Goal: Information Seeking & Learning: Check status

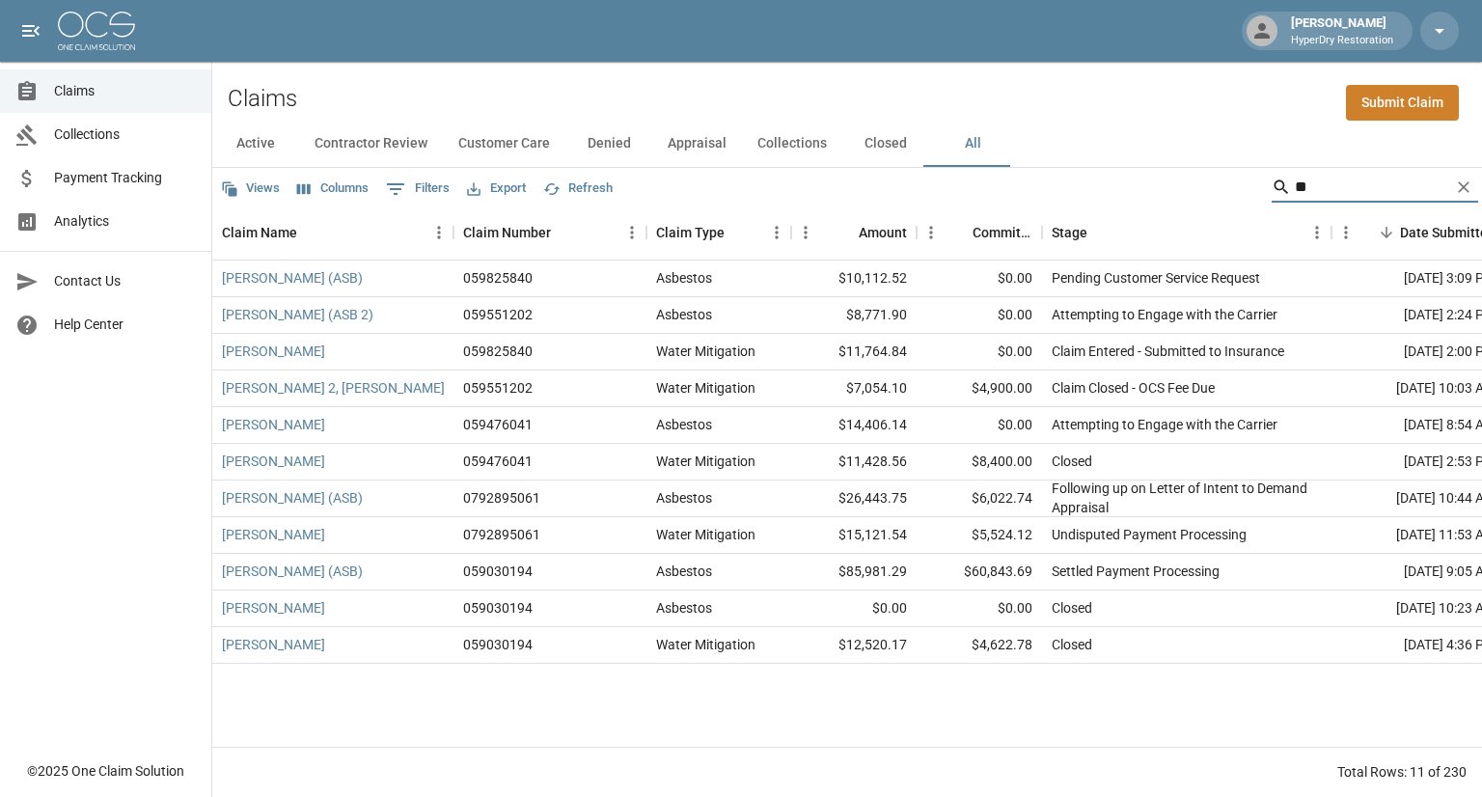
type input "*"
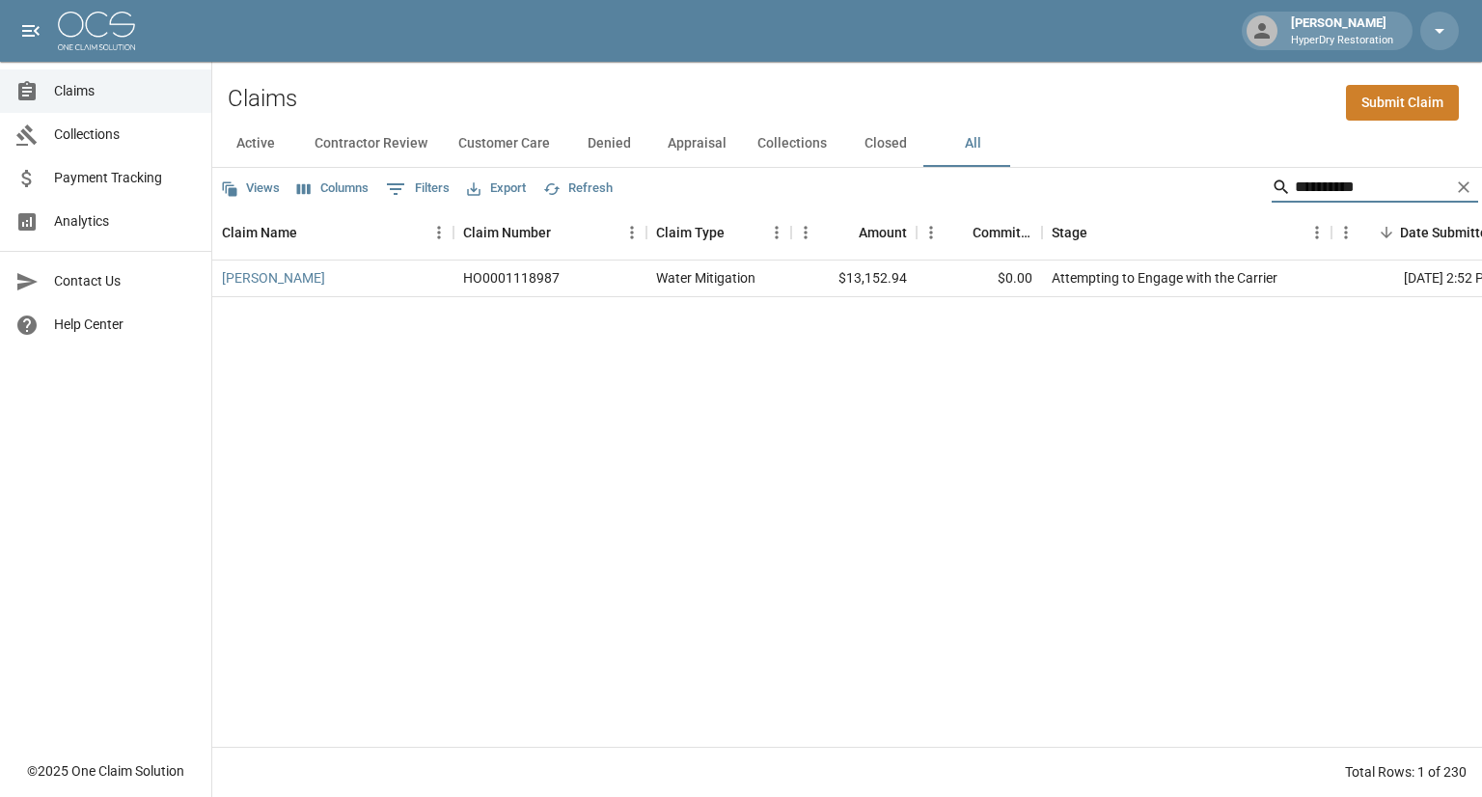
type input "**********"
click at [275, 277] on link "[PERSON_NAME]" at bounding box center [273, 277] width 103 height 19
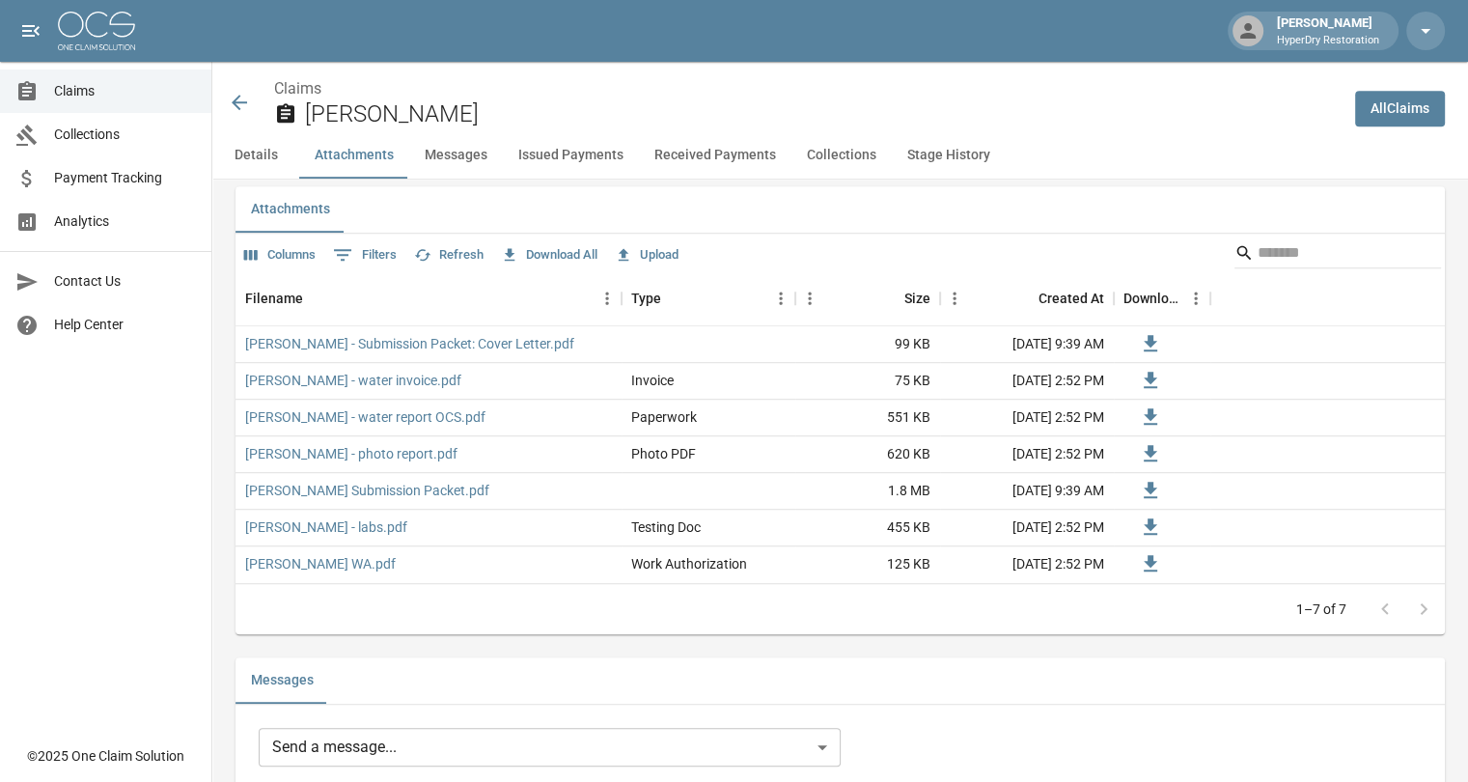
scroll to position [1115, 0]
click at [498, 346] on link "[PERSON_NAME] - Submission Packet: Cover Letter.pdf" at bounding box center [409, 343] width 329 height 19
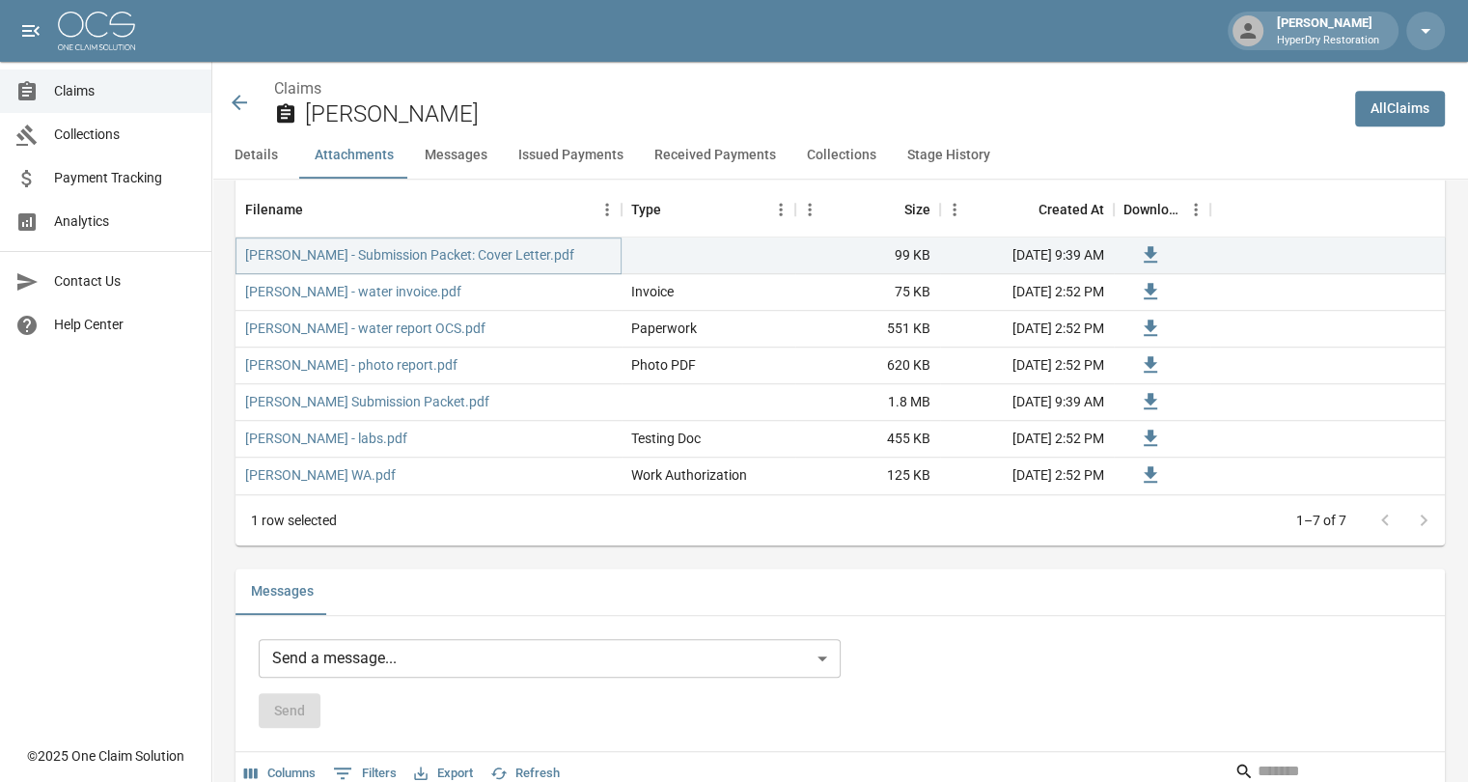
scroll to position [1204, 0]
click at [244, 97] on icon at bounding box center [239, 102] width 23 height 23
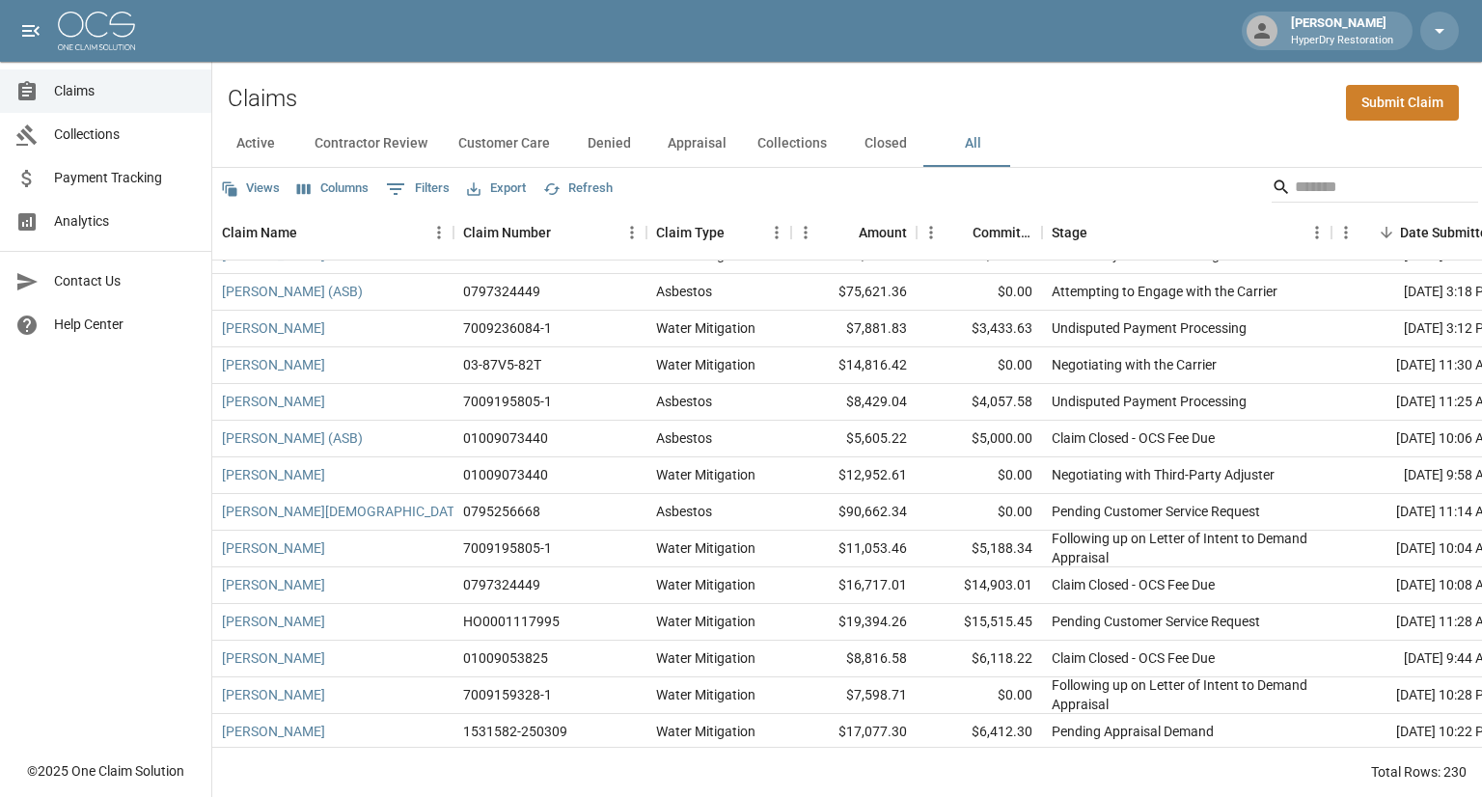
scroll to position [853, 0]
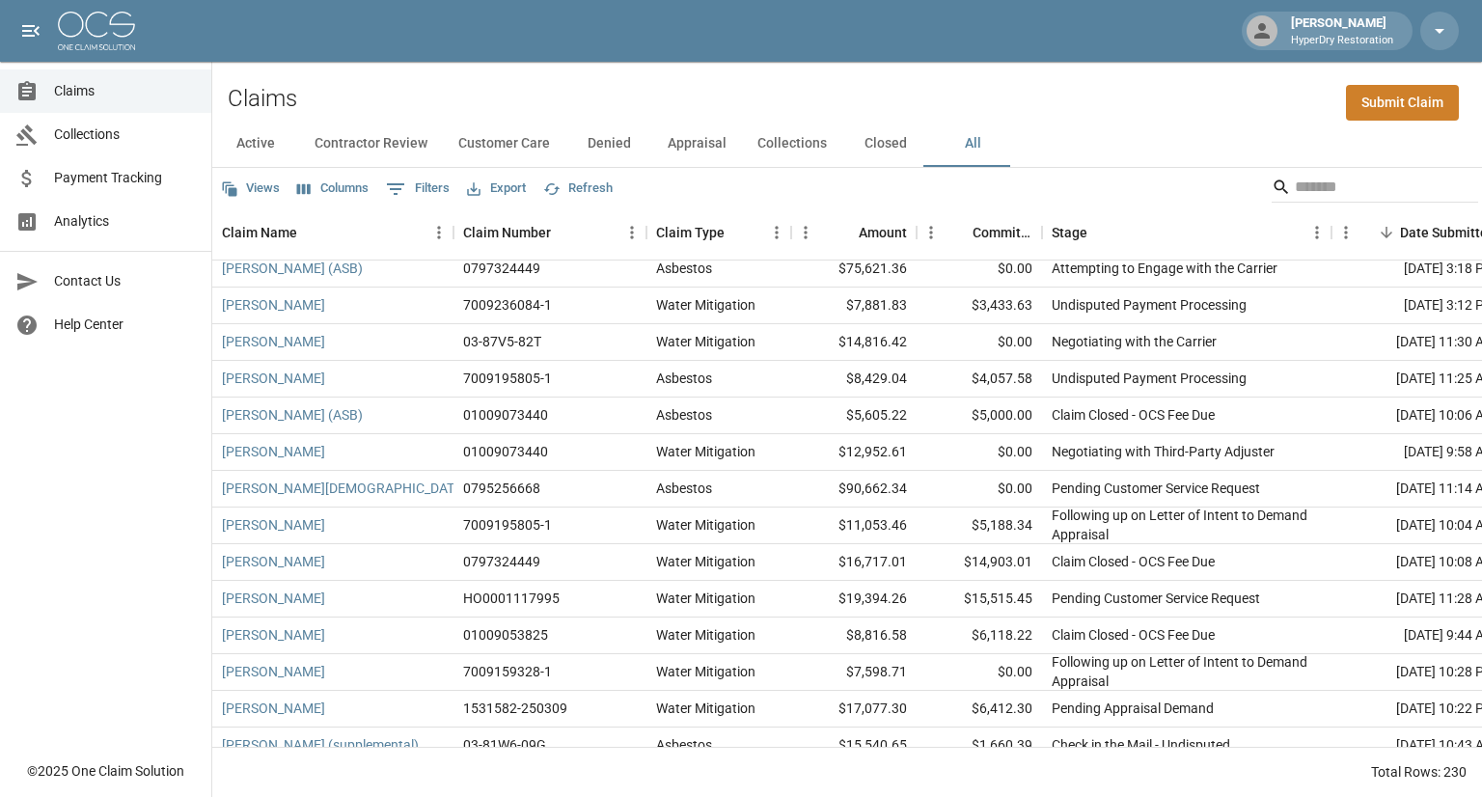
click at [269, 143] on button "Active" at bounding box center [255, 144] width 87 height 46
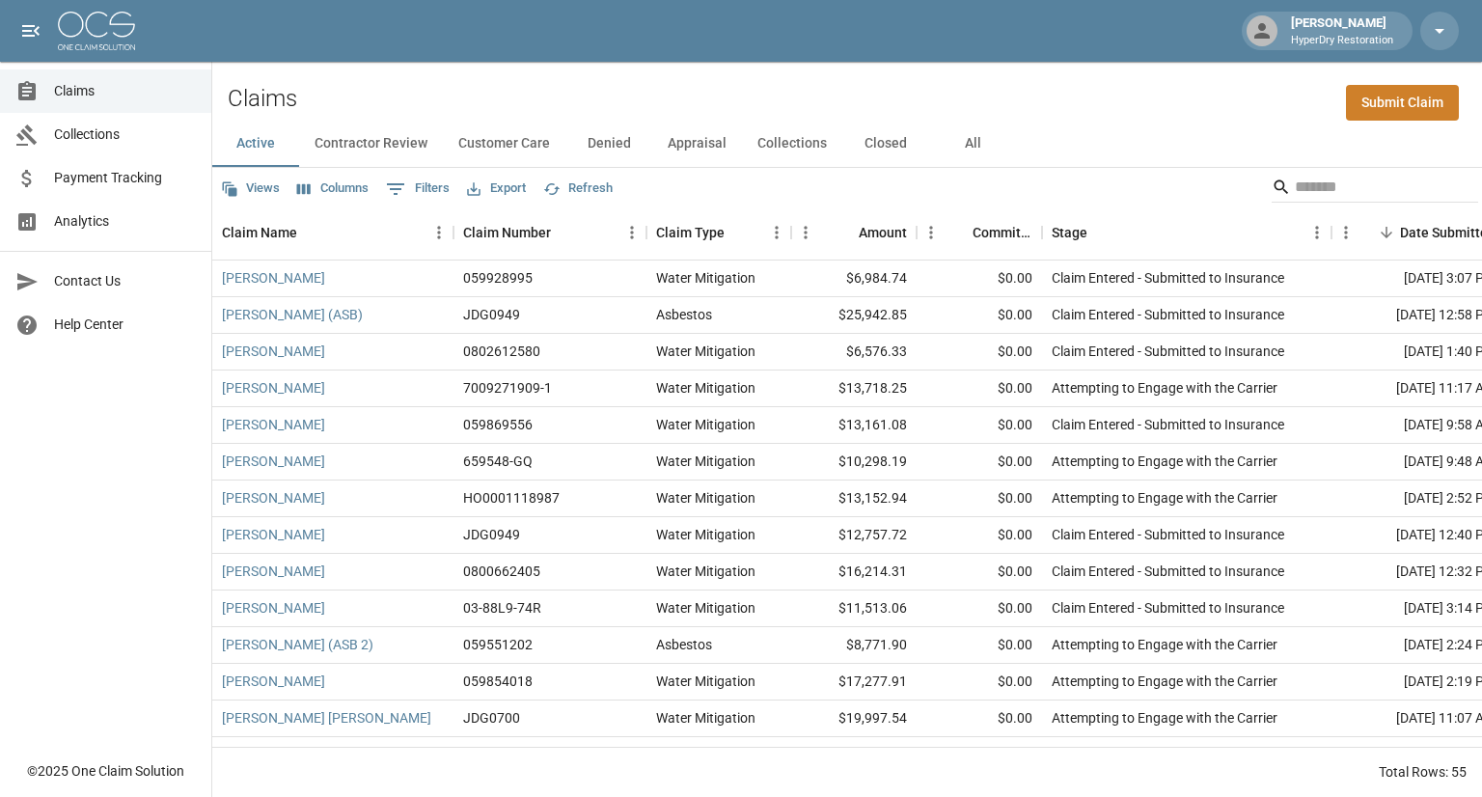
click at [126, 186] on span "Payment Tracking" at bounding box center [125, 178] width 142 height 20
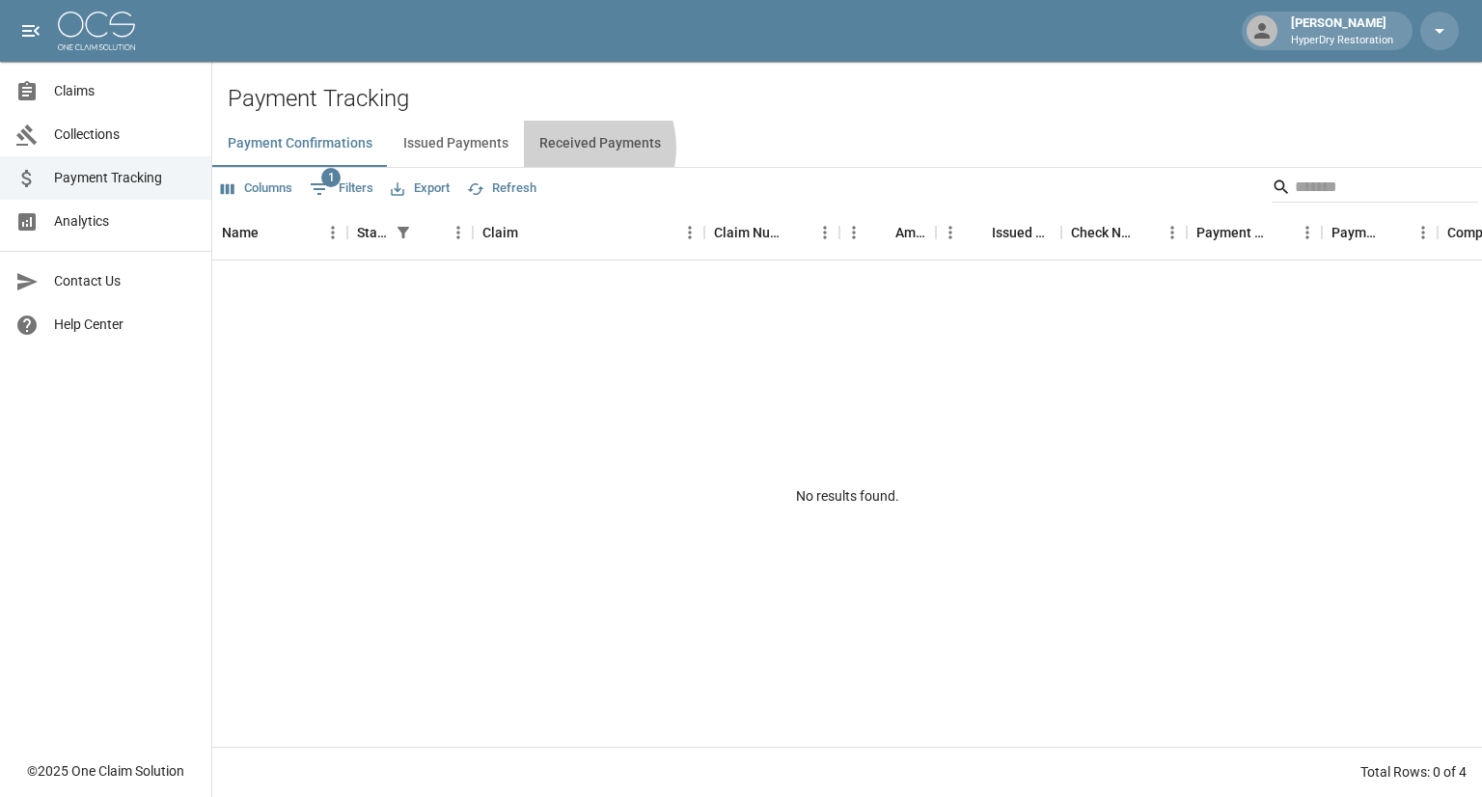
click at [567, 148] on button "Received Payments" at bounding box center [600, 144] width 152 height 46
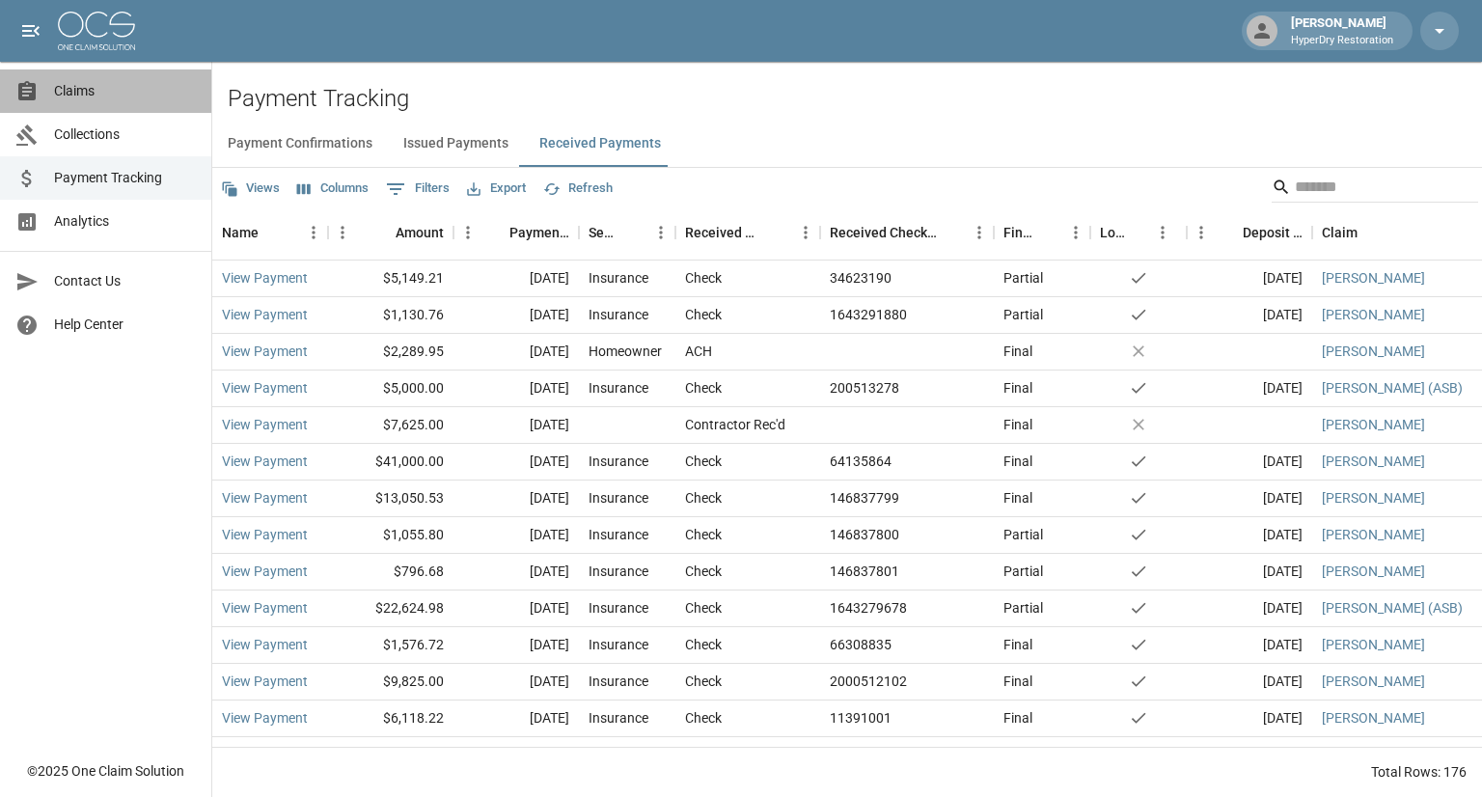
click at [91, 104] on link "Claims" at bounding box center [105, 90] width 211 height 43
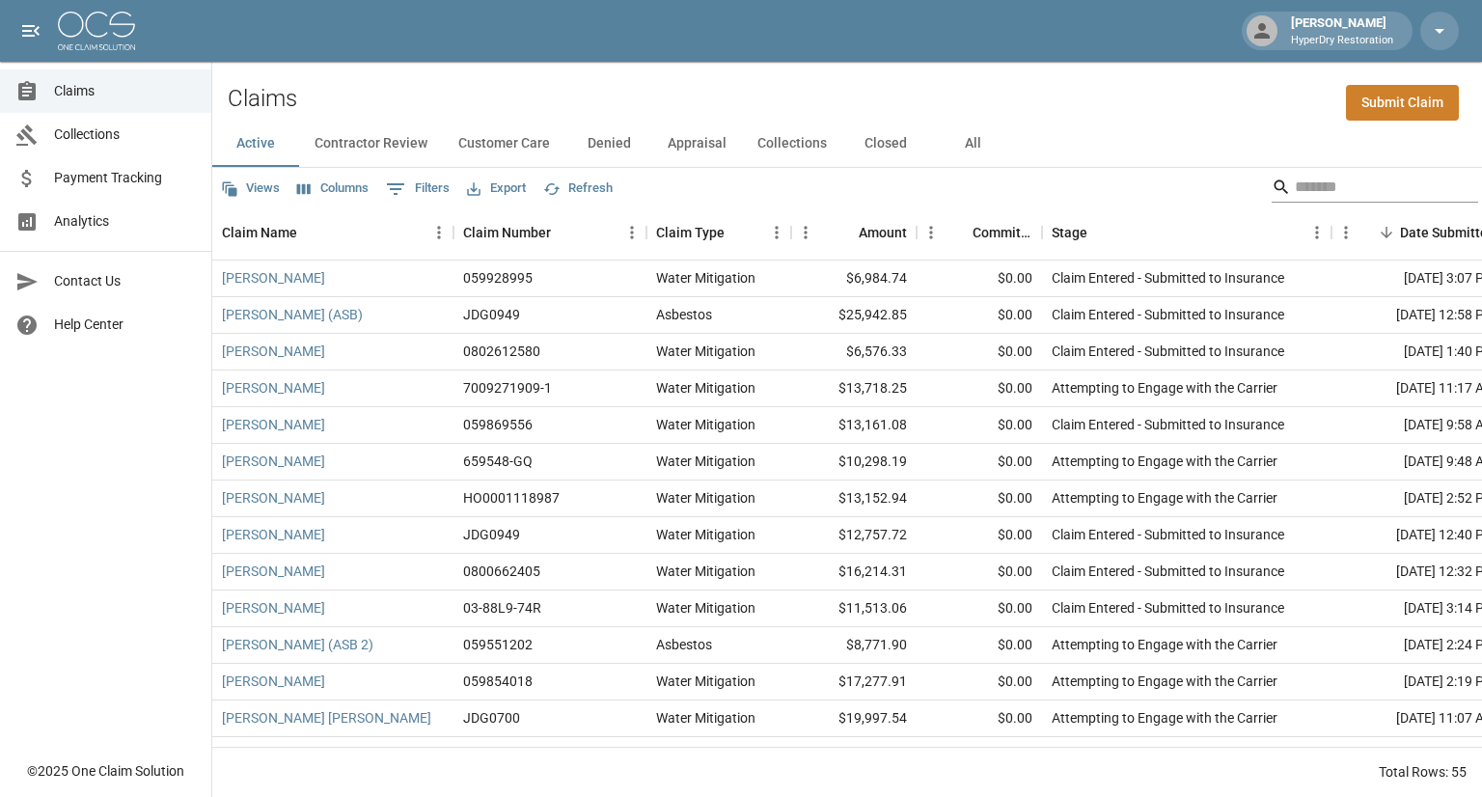
click at [1300, 192] on input "Search" at bounding box center [1372, 187] width 154 height 31
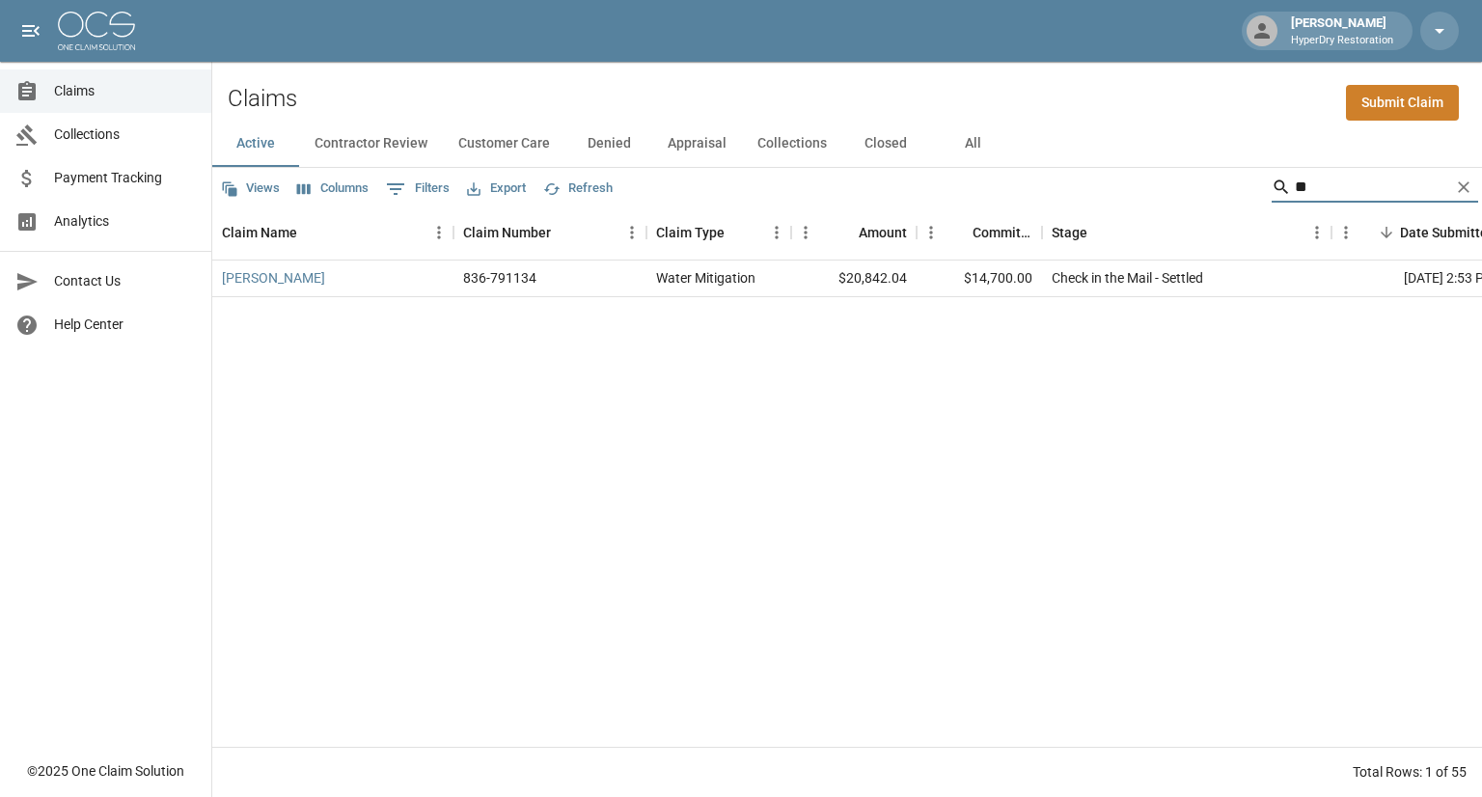
type input "*"
type input "*******"
click at [290, 282] on link "[PERSON_NAME]" at bounding box center [273, 277] width 103 height 19
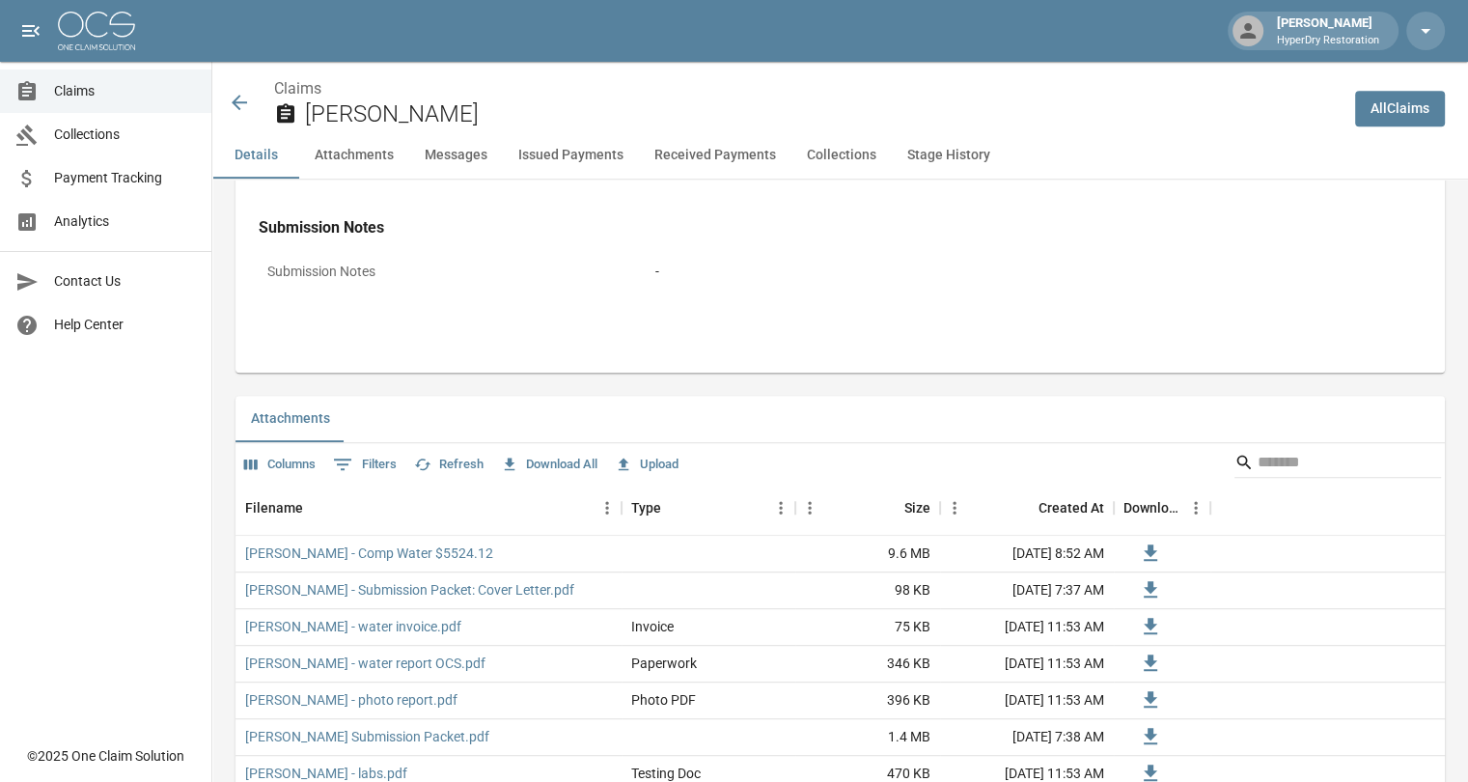
scroll to position [905, 0]
click at [604, 149] on button "Issued Payments" at bounding box center [571, 155] width 136 height 46
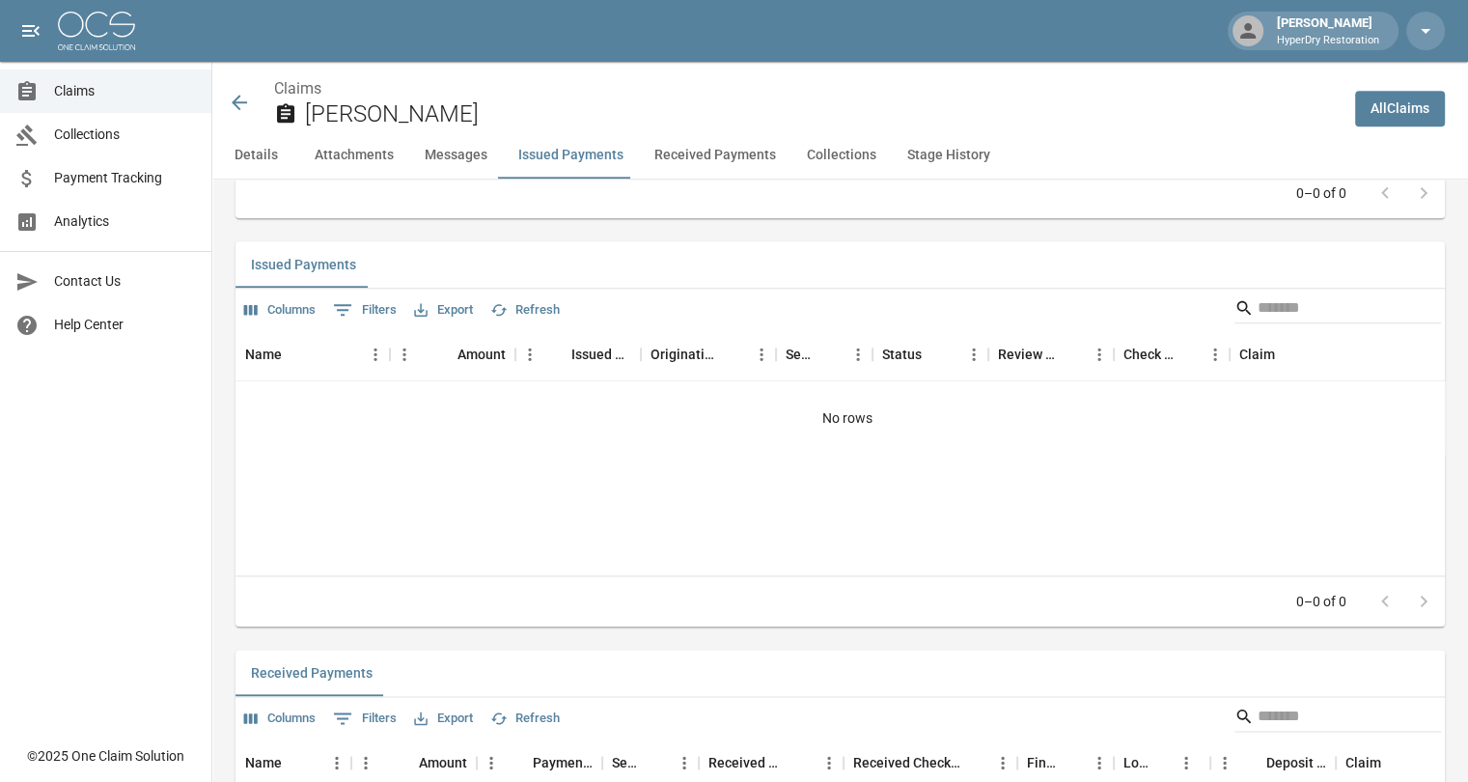
click at [684, 155] on button "Received Payments" at bounding box center [715, 155] width 152 height 46
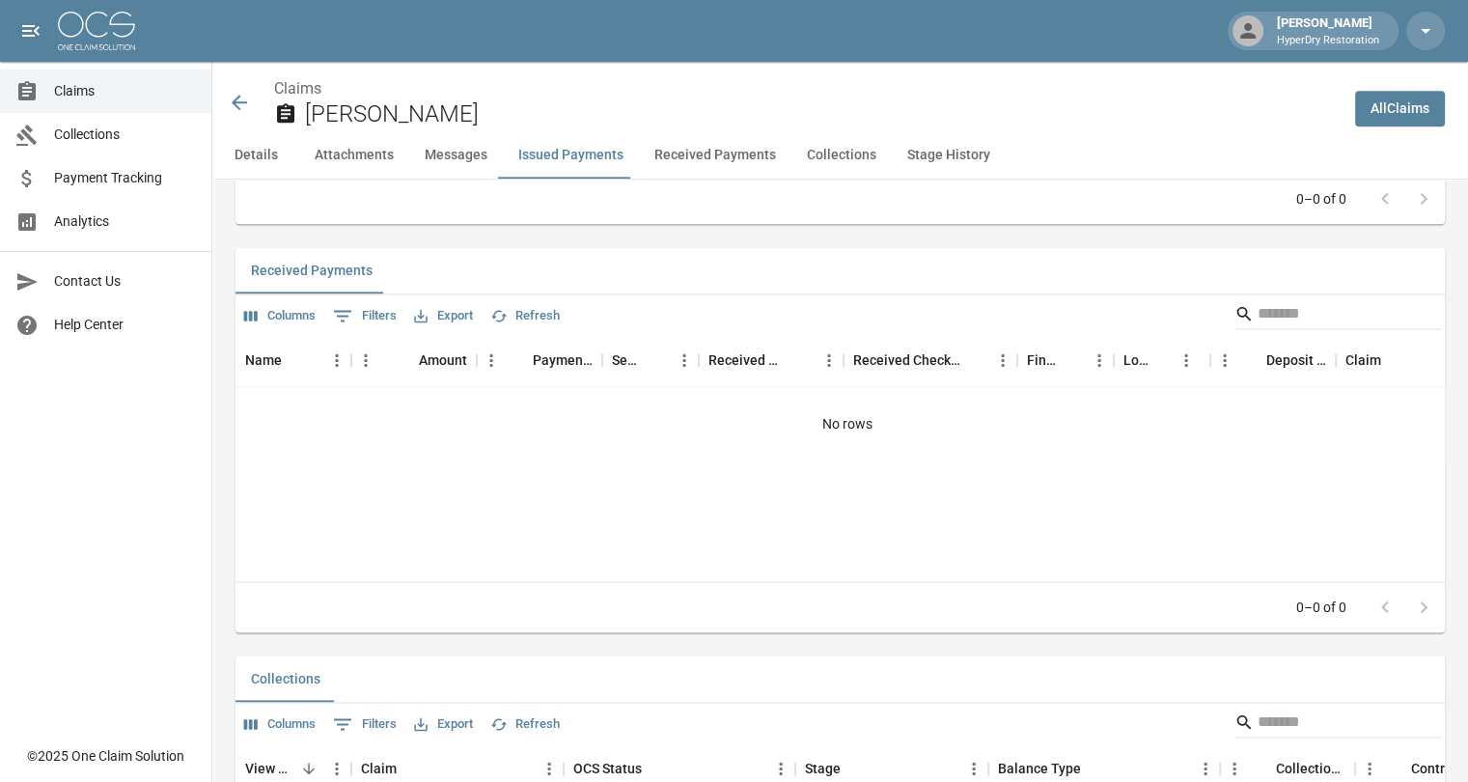
scroll to position [2519, 0]
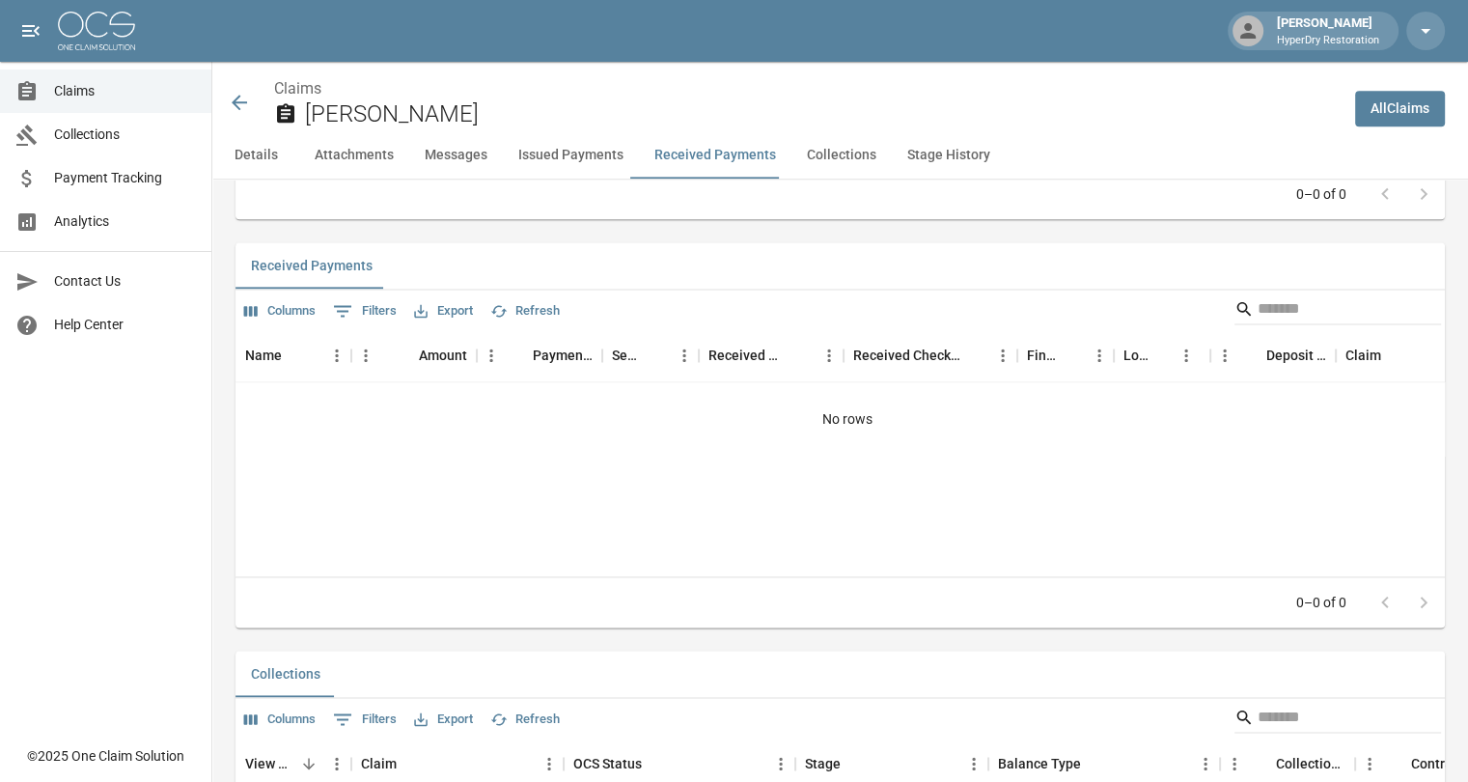
click at [239, 103] on icon at bounding box center [239, 102] width 15 height 15
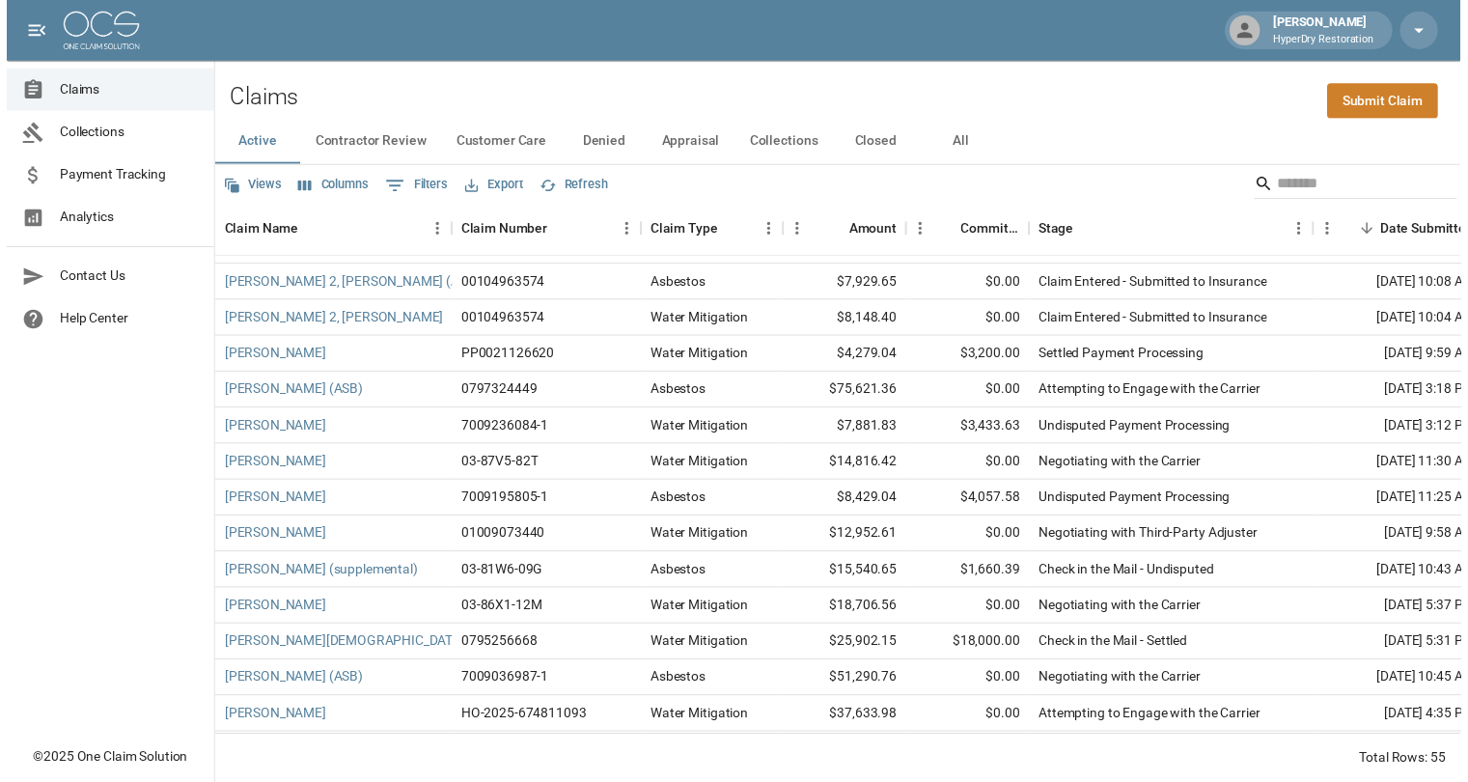
scroll to position [690, 0]
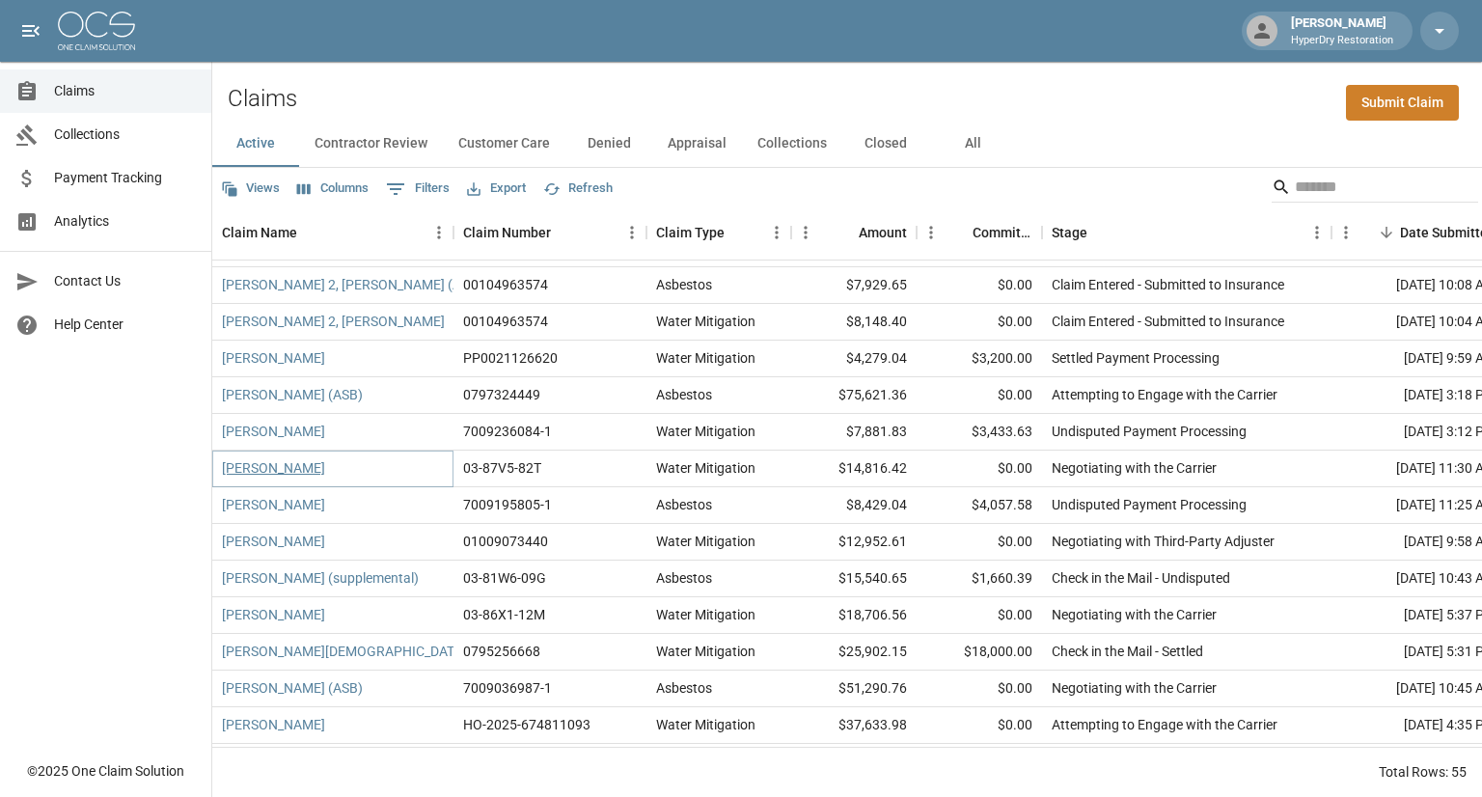
click at [319, 468] on link "[PERSON_NAME]" at bounding box center [273, 467] width 103 height 19
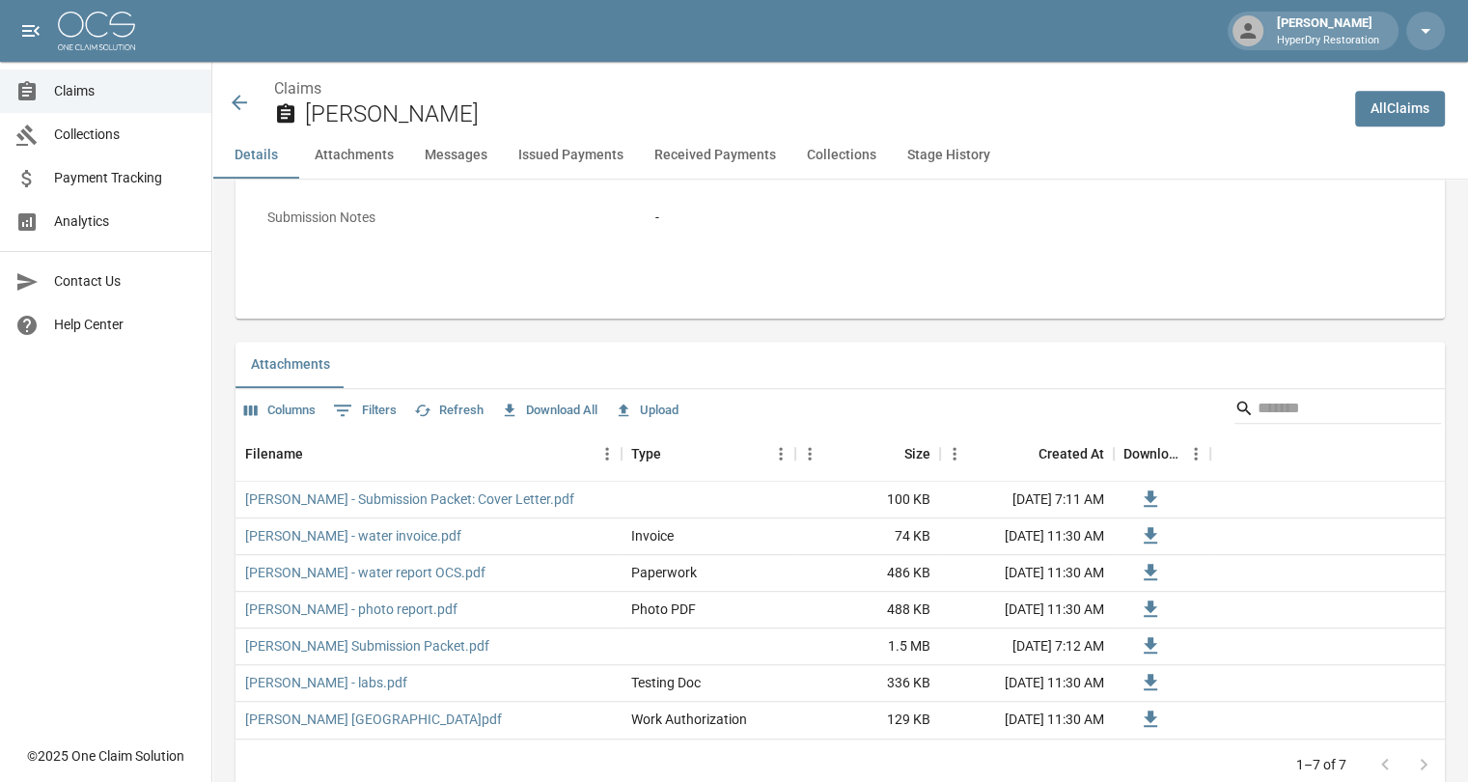
scroll to position [957, 0]
click at [232, 100] on icon at bounding box center [239, 102] width 23 height 23
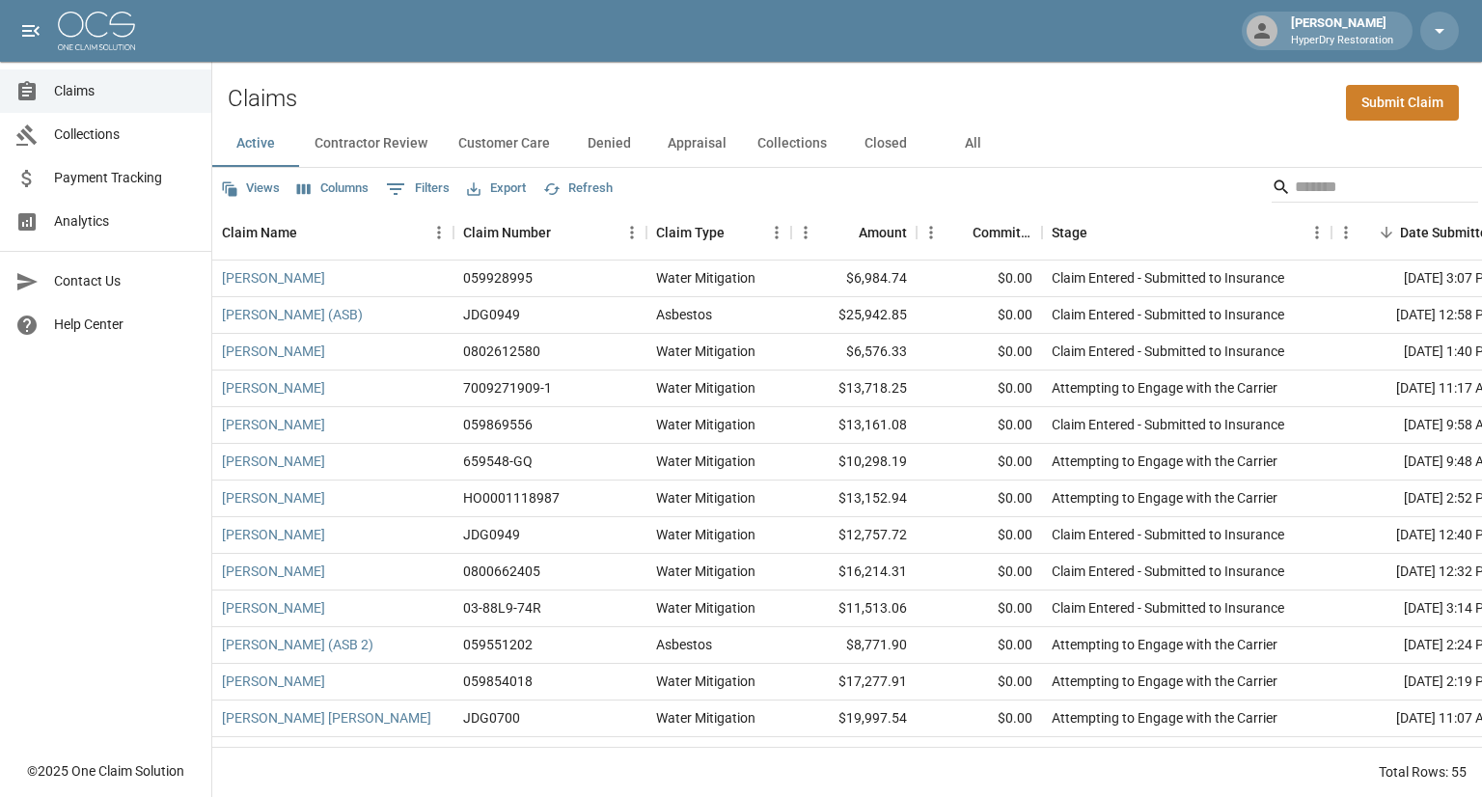
click at [965, 154] on button "All" at bounding box center [972, 144] width 87 height 46
click at [1321, 181] on input "Search" at bounding box center [1372, 187] width 154 height 31
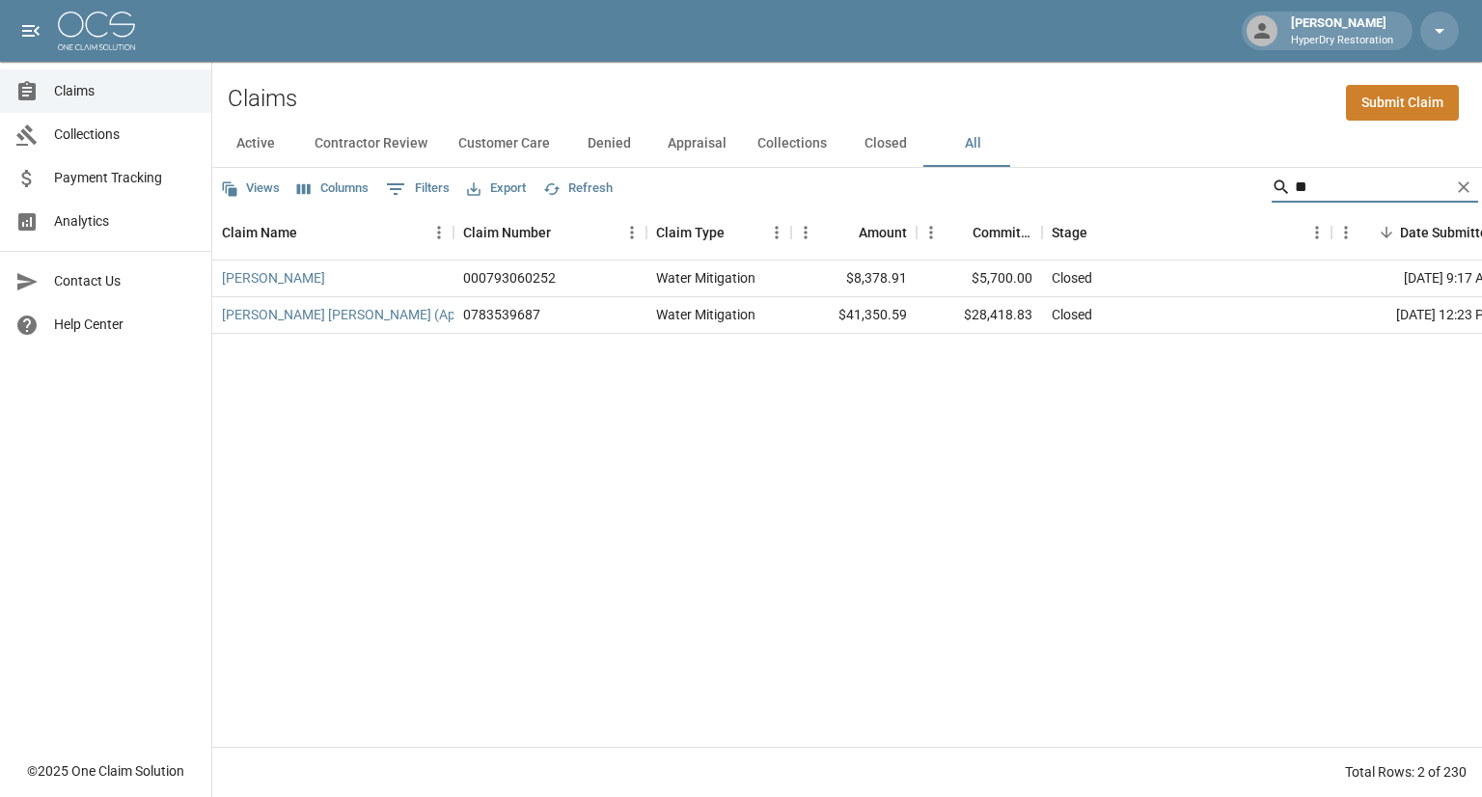
type input "*"
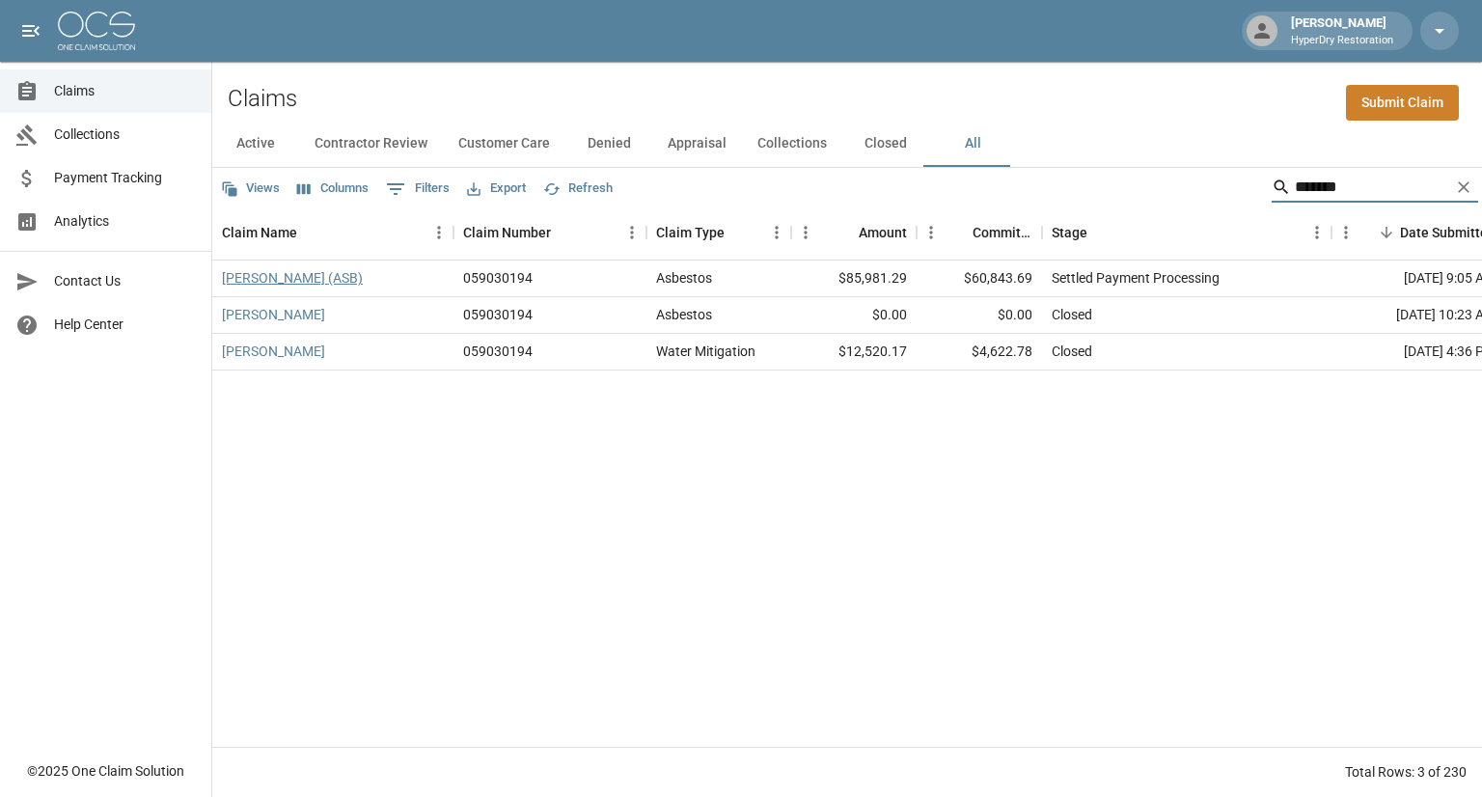
type input "*******"
click at [348, 277] on link "[PERSON_NAME] (ASB)" at bounding box center [292, 277] width 141 height 19
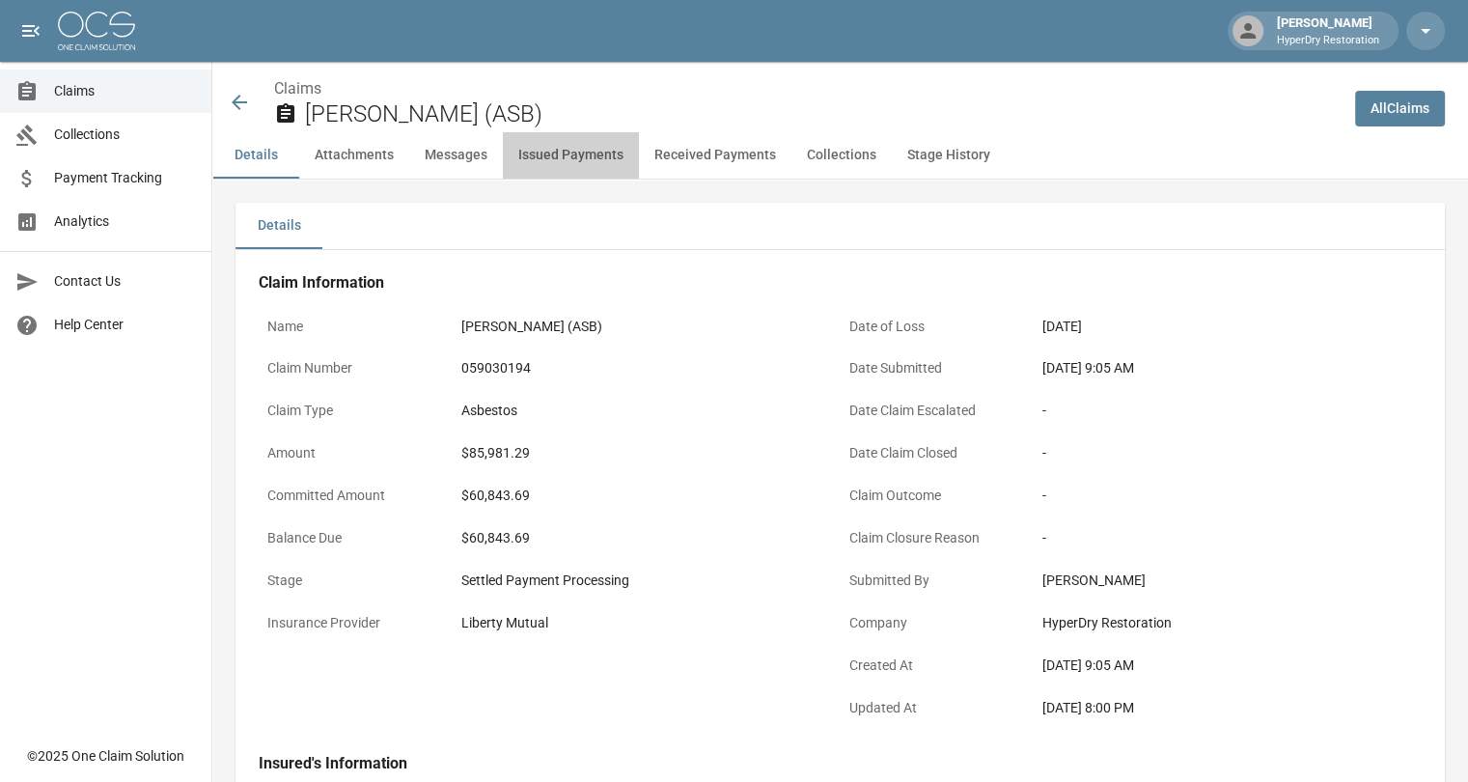
click at [576, 148] on button "Issued Payments" at bounding box center [571, 155] width 136 height 46
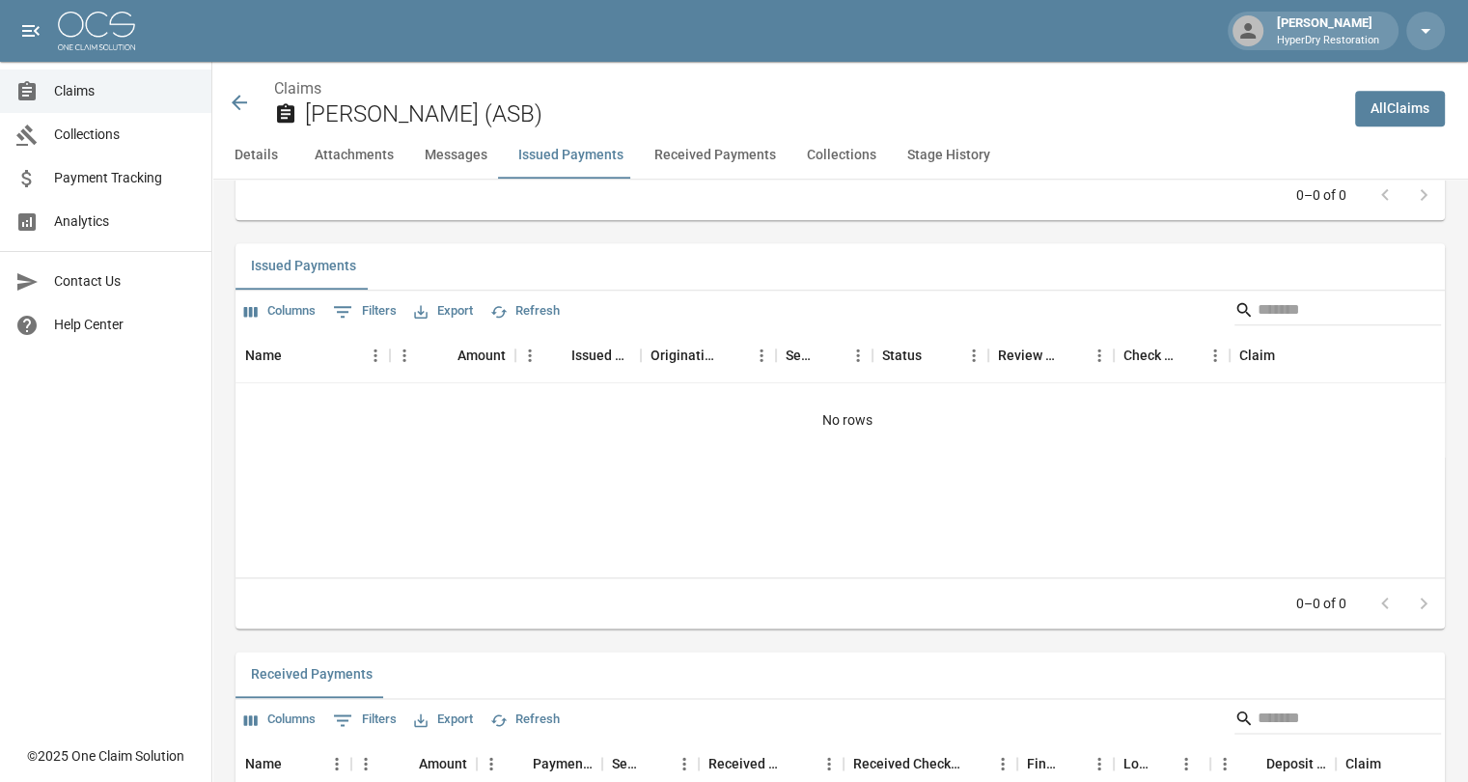
click at [687, 158] on button "Received Payments" at bounding box center [715, 155] width 152 height 46
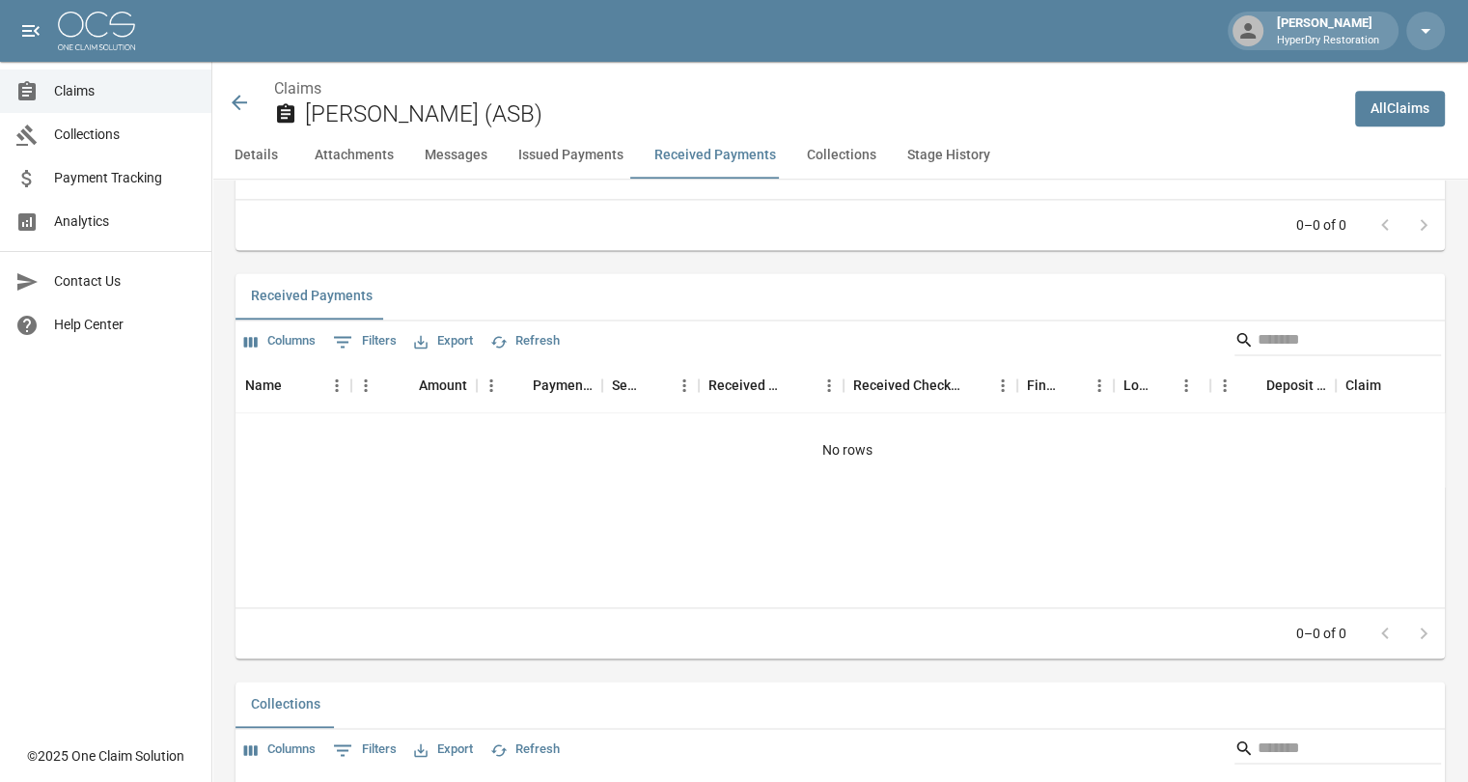
scroll to position [2575, 0]
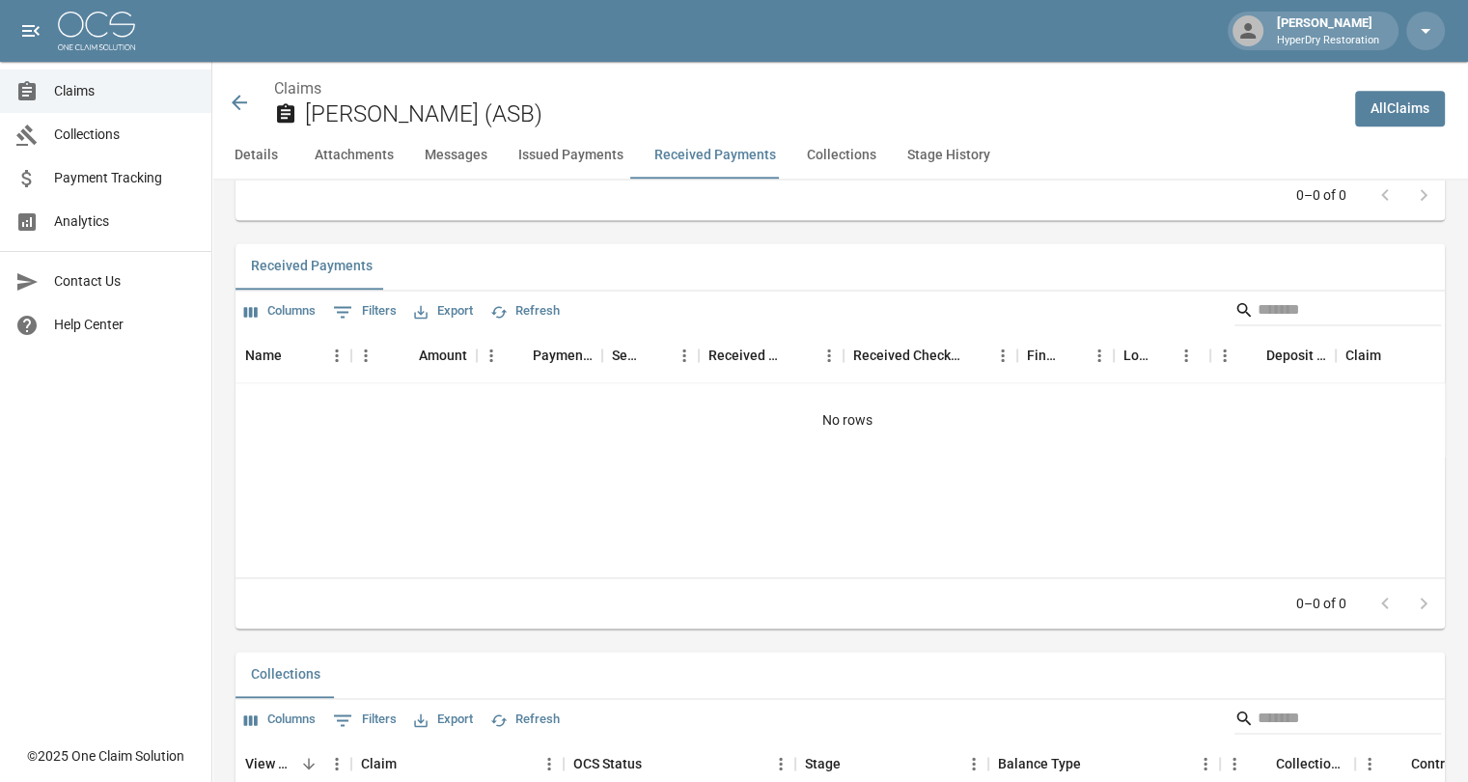
click at [557, 159] on button "Issued Payments" at bounding box center [571, 155] width 136 height 46
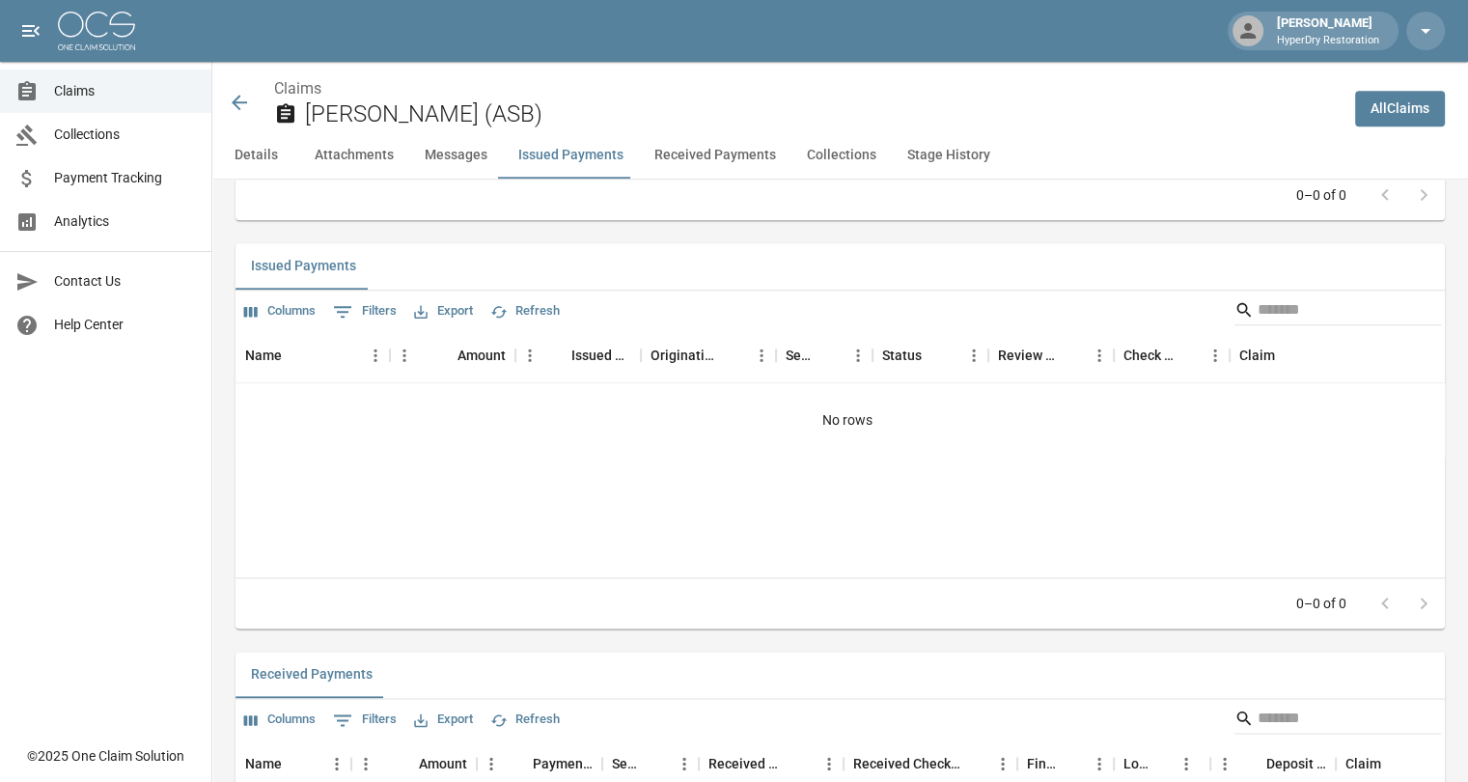
click at [274, 157] on button "Details" at bounding box center [255, 155] width 87 height 46
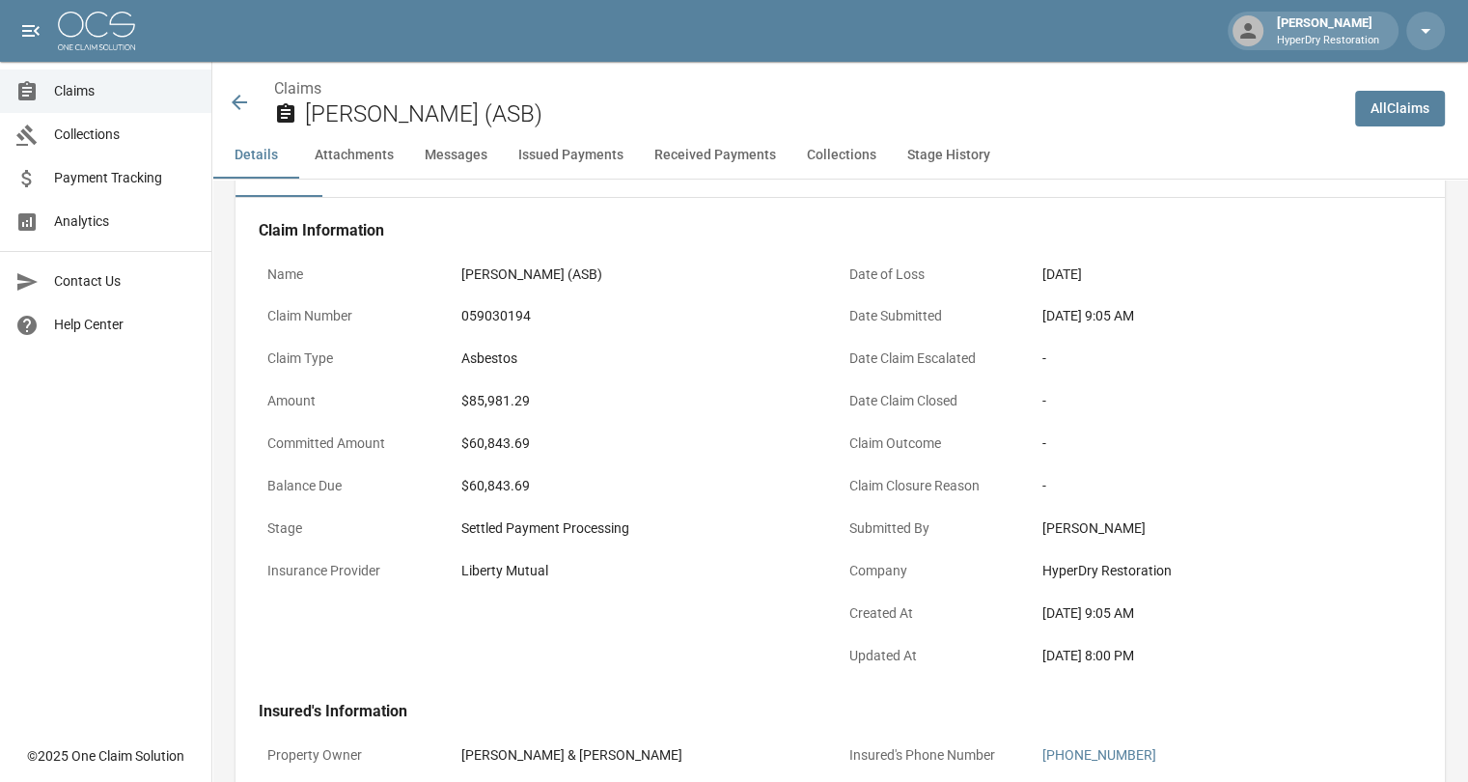
scroll to position [0, 0]
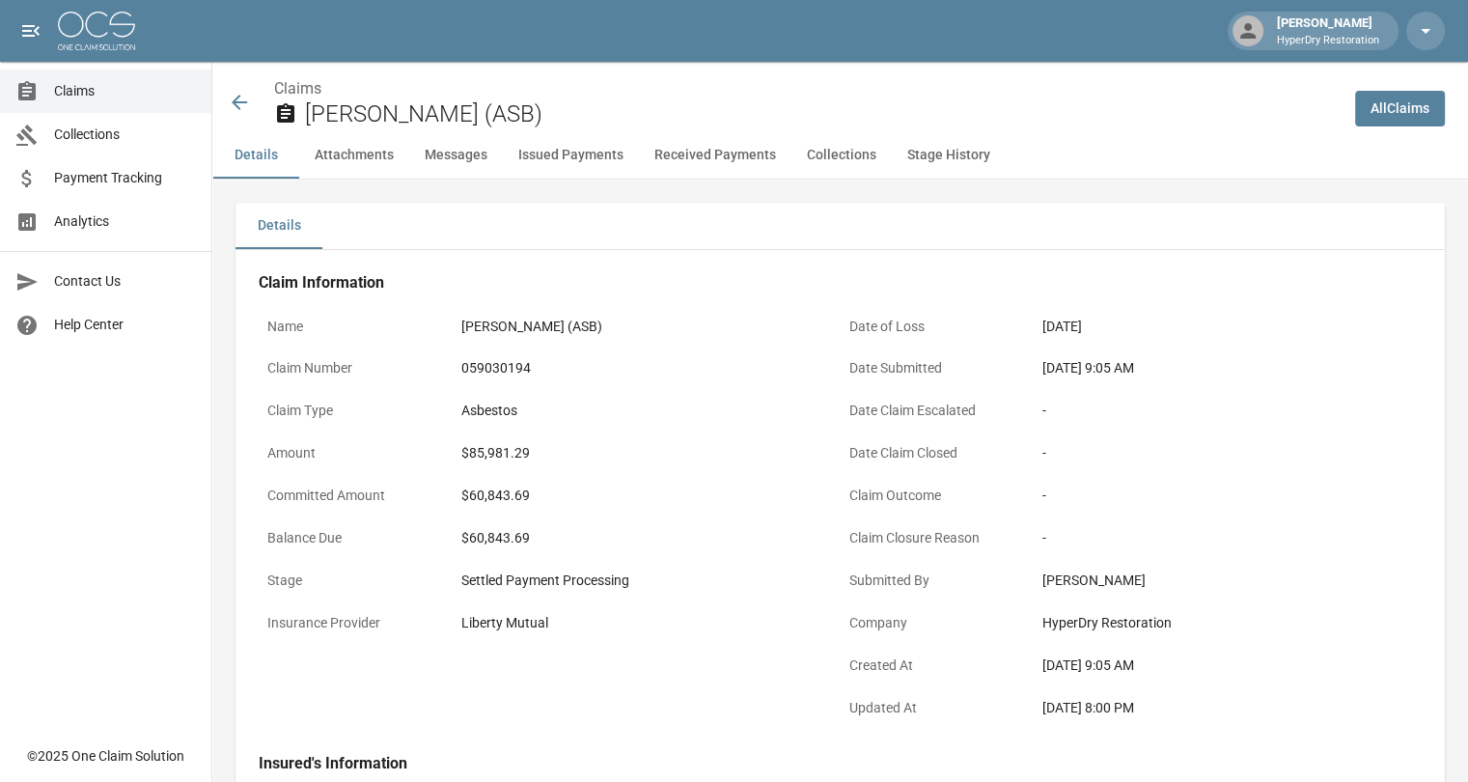
click at [244, 103] on icon at bounding box center [239, 102] width 15 height 15
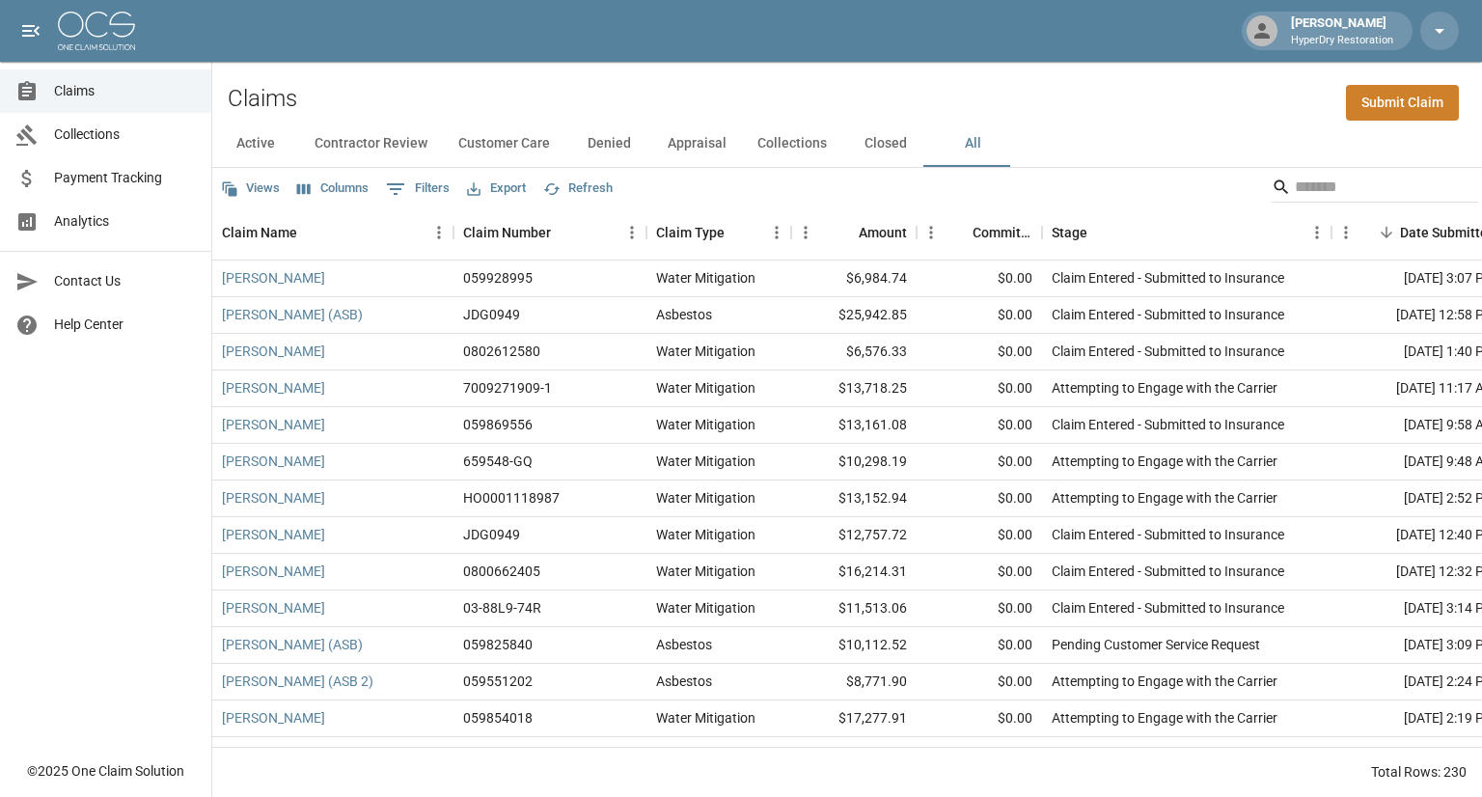
click at [406, 152] on button "Contractor Review" at bounding box center [371, 144] width 144 height 46
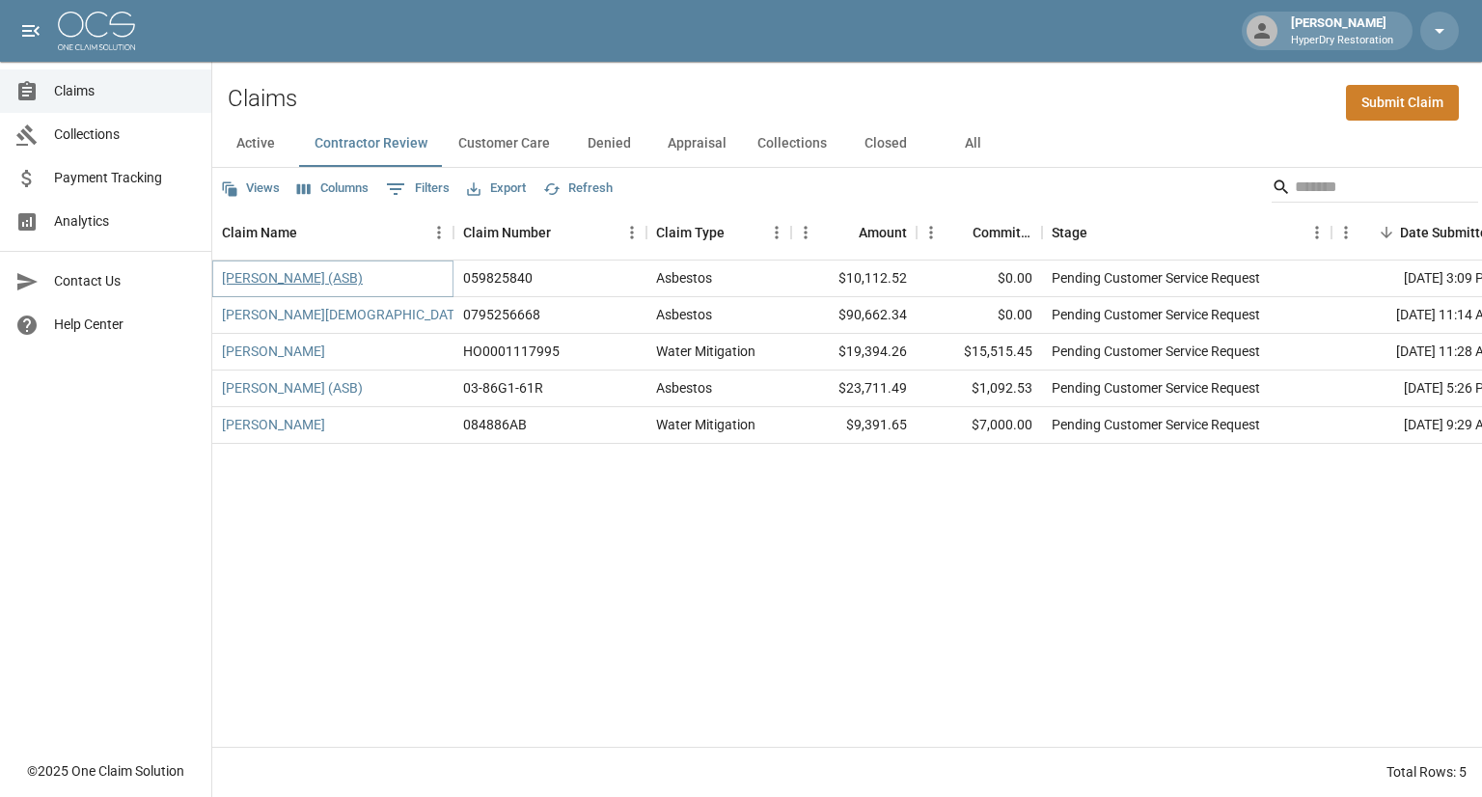
click at [315, 279] on link "[PERSON_NAME] (ASB)" at bounding box center [292, 277] width 141 height 19
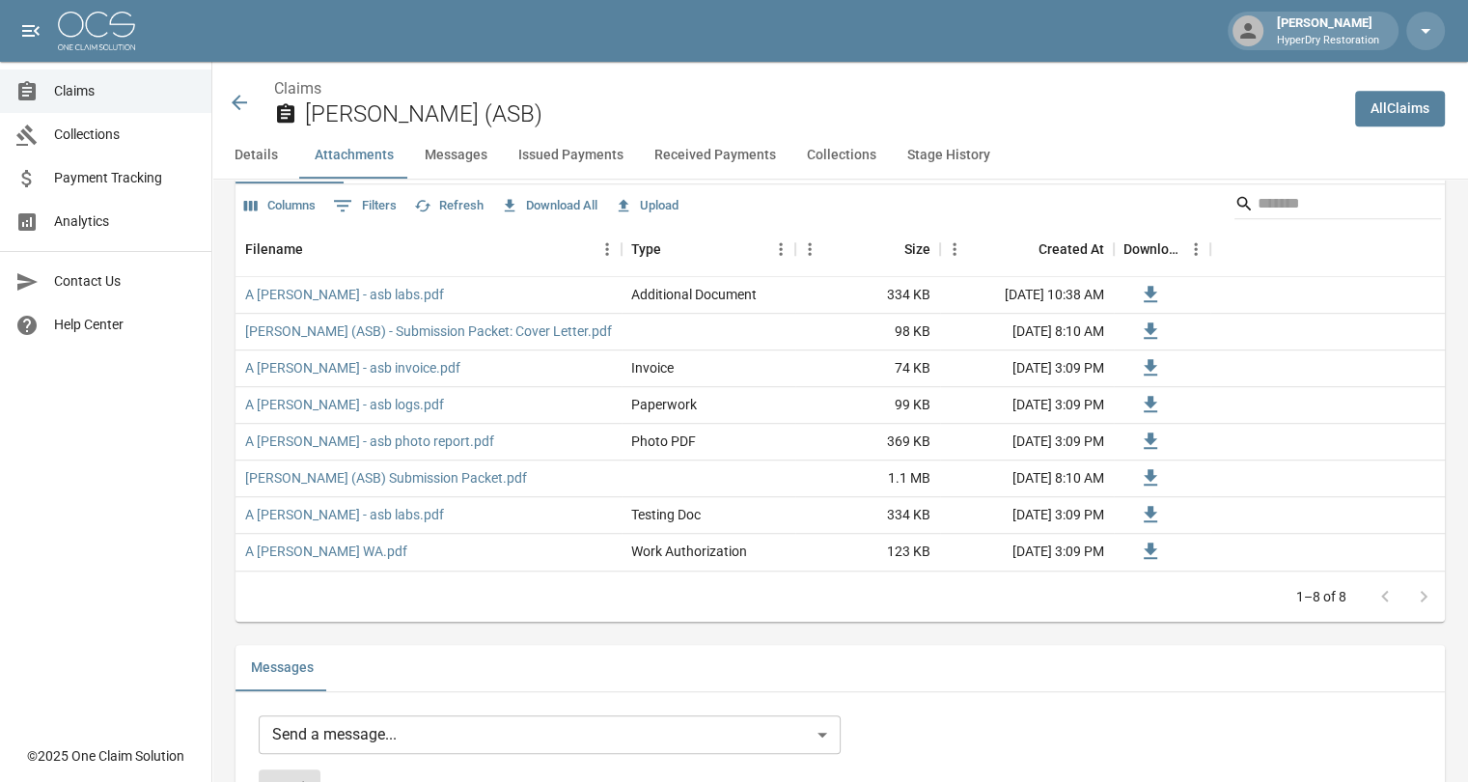
scroll to position [1162, 0]
click at [242, 100] on icon at bounding box center [239, 102] width 23 height 23
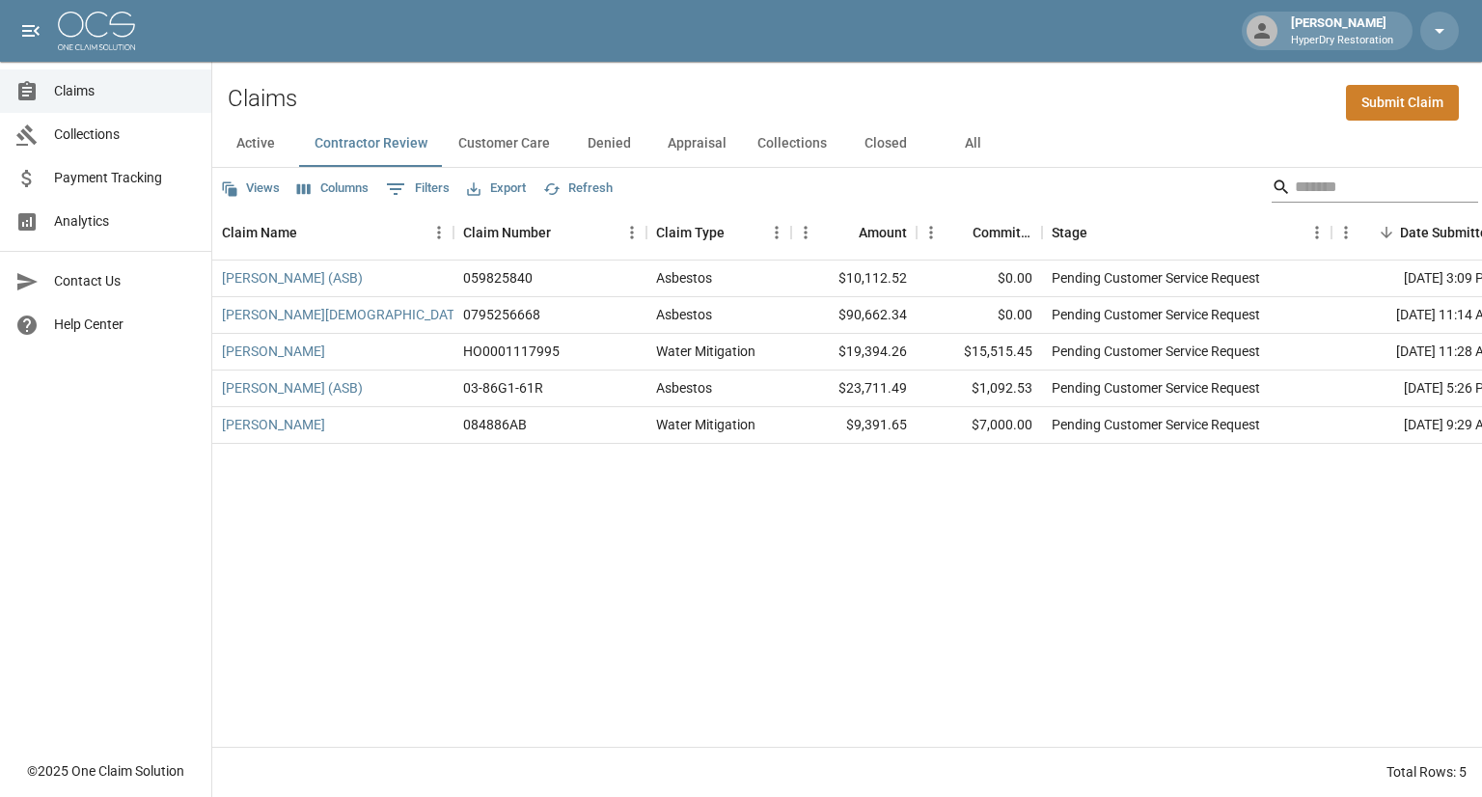
click at [1332, 185] on input "Search" at bounding box center [1372, 187] width 154 height 31
click at [273, 147] on button "Active" at bounding box center [255, 144] width 87 height 46
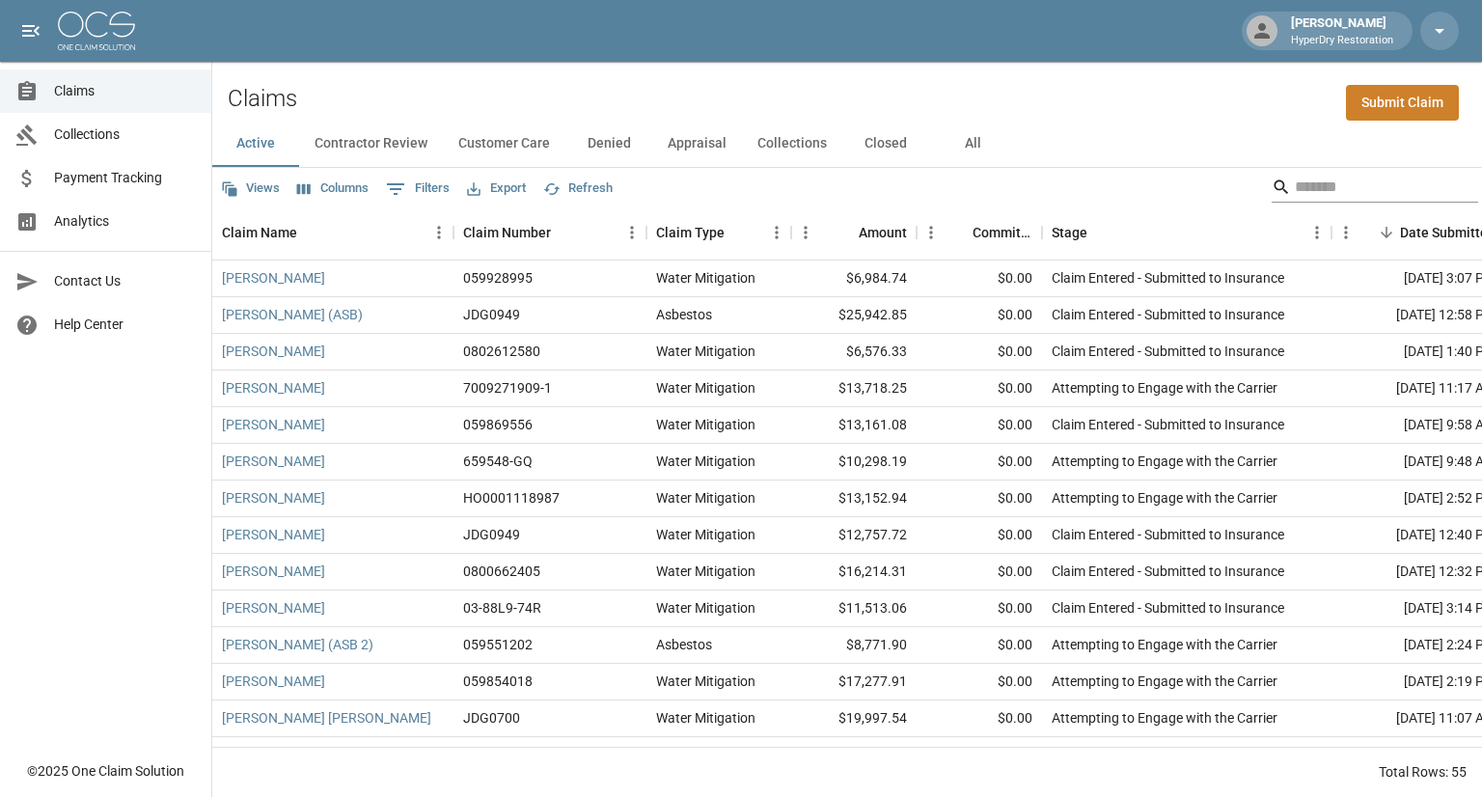
click at [1295, 180] on input "Search" at bounding box center [1372, 187] width 154 height 31
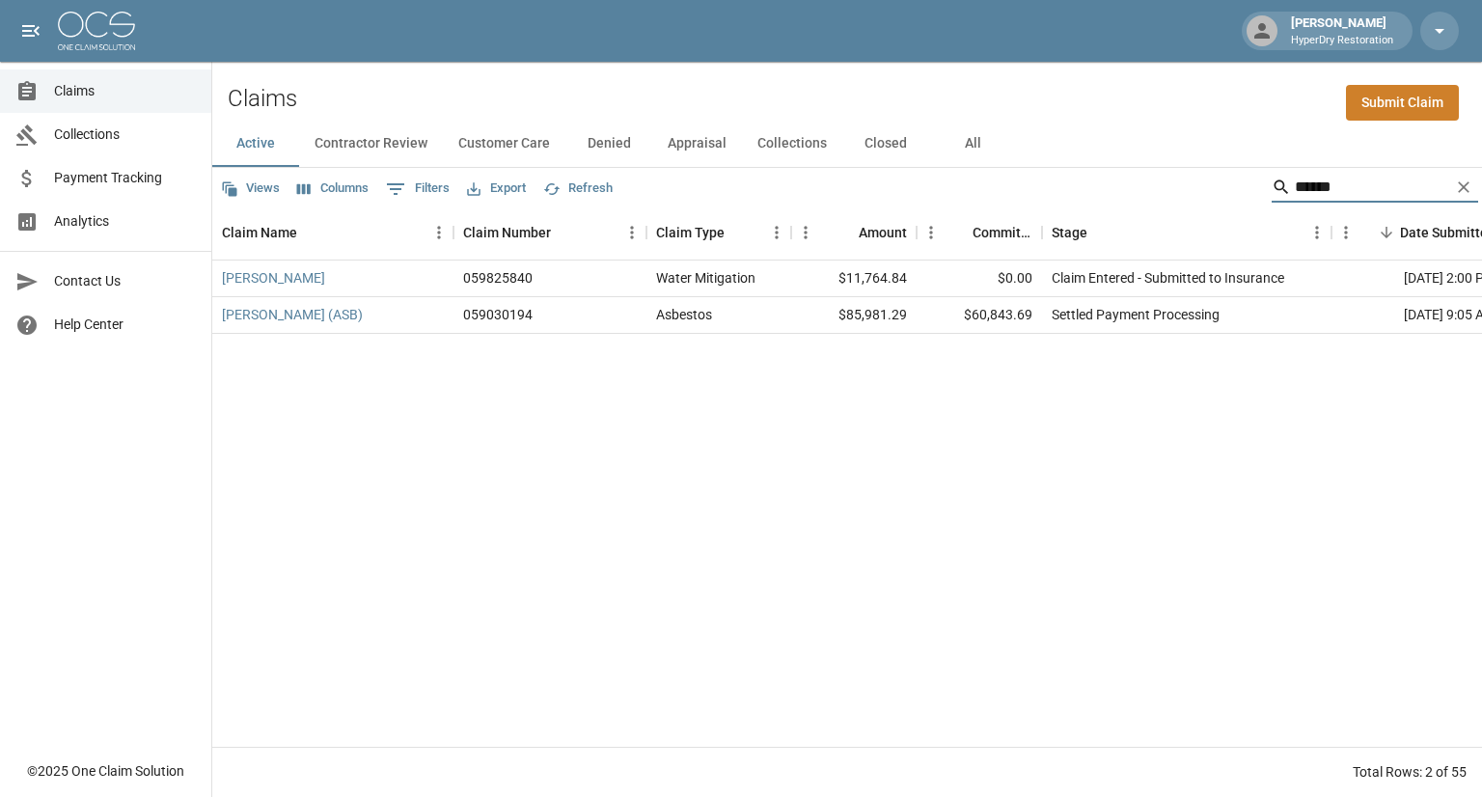
type input "******"
click at [973, 147] on button "All" at bounding box center [972, 144] width 87 height 46
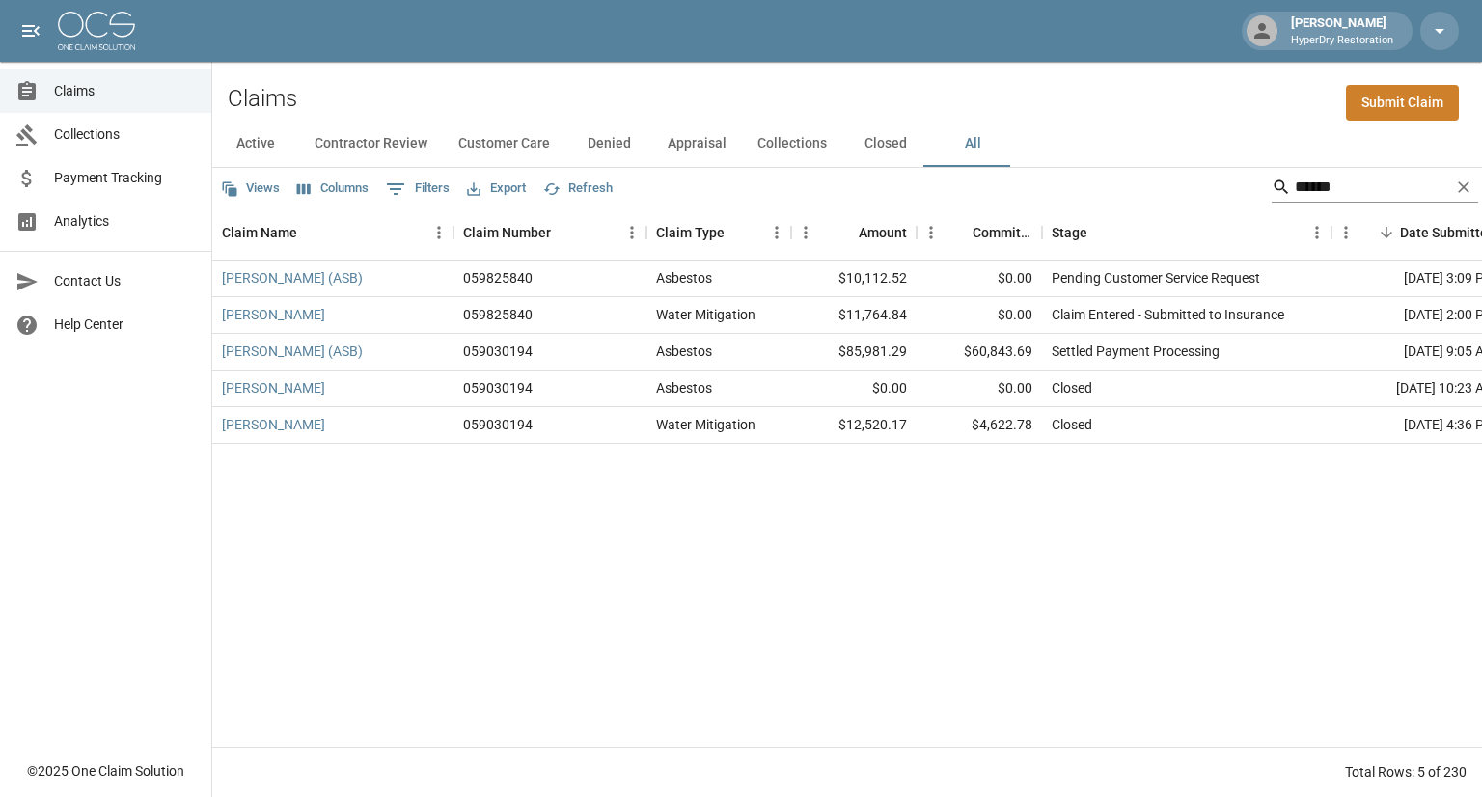
click at [1345, 182] on input "******" at bounding box center [1372, 187] width 154 height 31
type input "*"
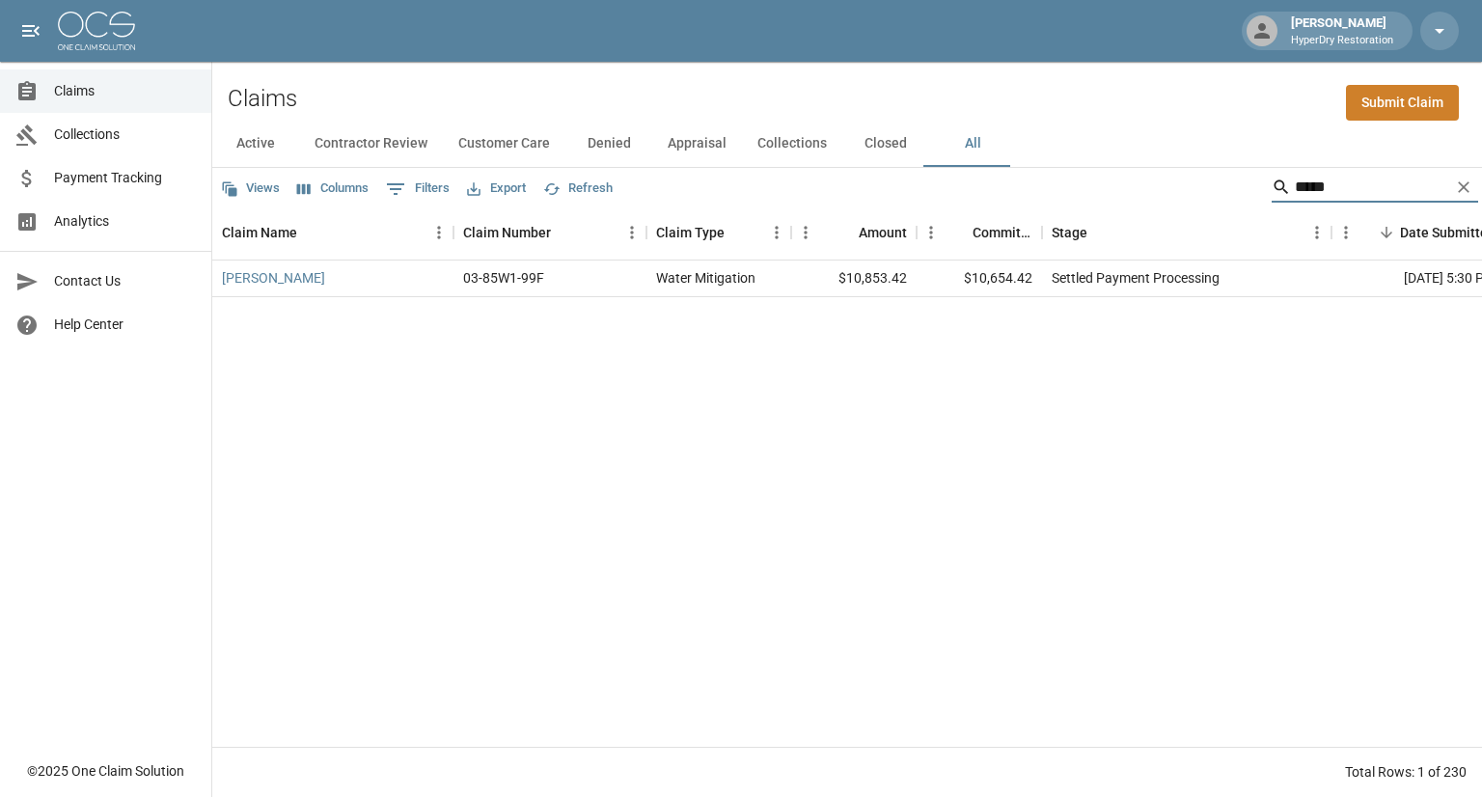
type input "******"
drag, startPoint x: 1356, startPoint y: 186, endPoint x: 1015, endPoint y: 210, distance: 341.5
click at [1015, 210] on div "Views Columns 0 Filters Export Refresh ****** Claim Name Claim Number Claim Typ…" at bounding box center [847, 482] width 1270 height 629
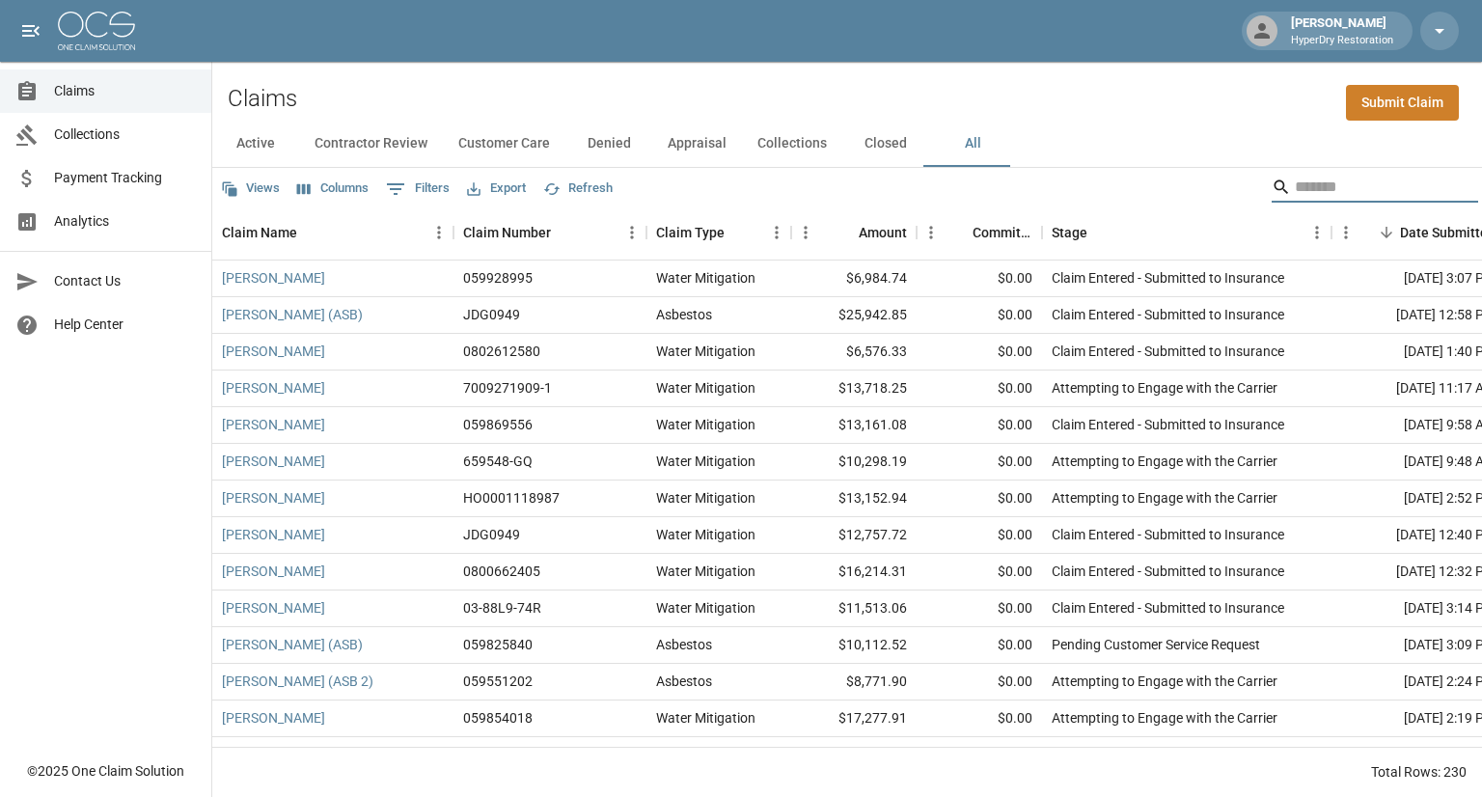
click at [251, 147] on button "Active" at bounding box center [255, 144] width 87 height 46
click at [1295, 184] on input "Search" at bounding box center [1372, 187] width 154 height 31
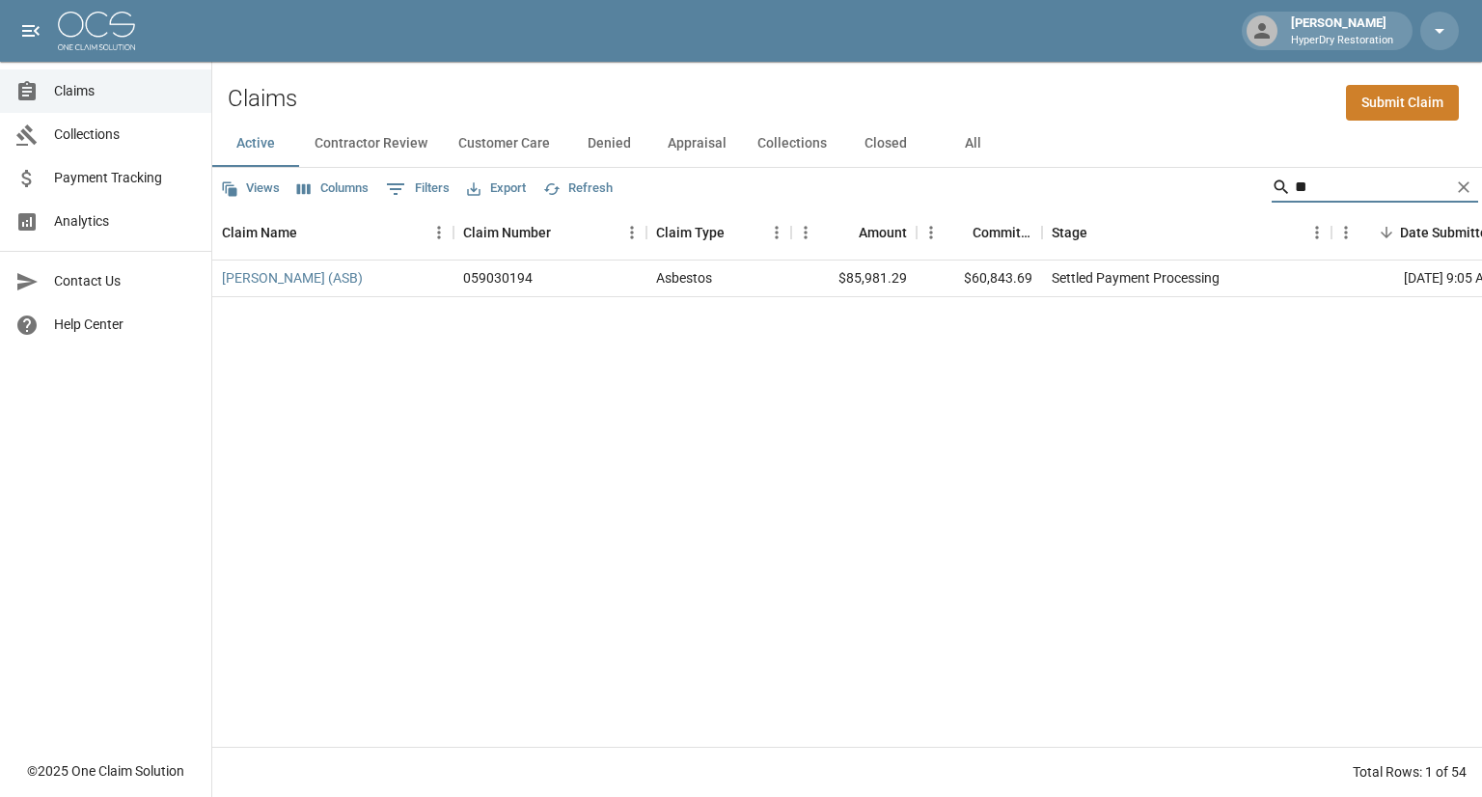
type input "*"
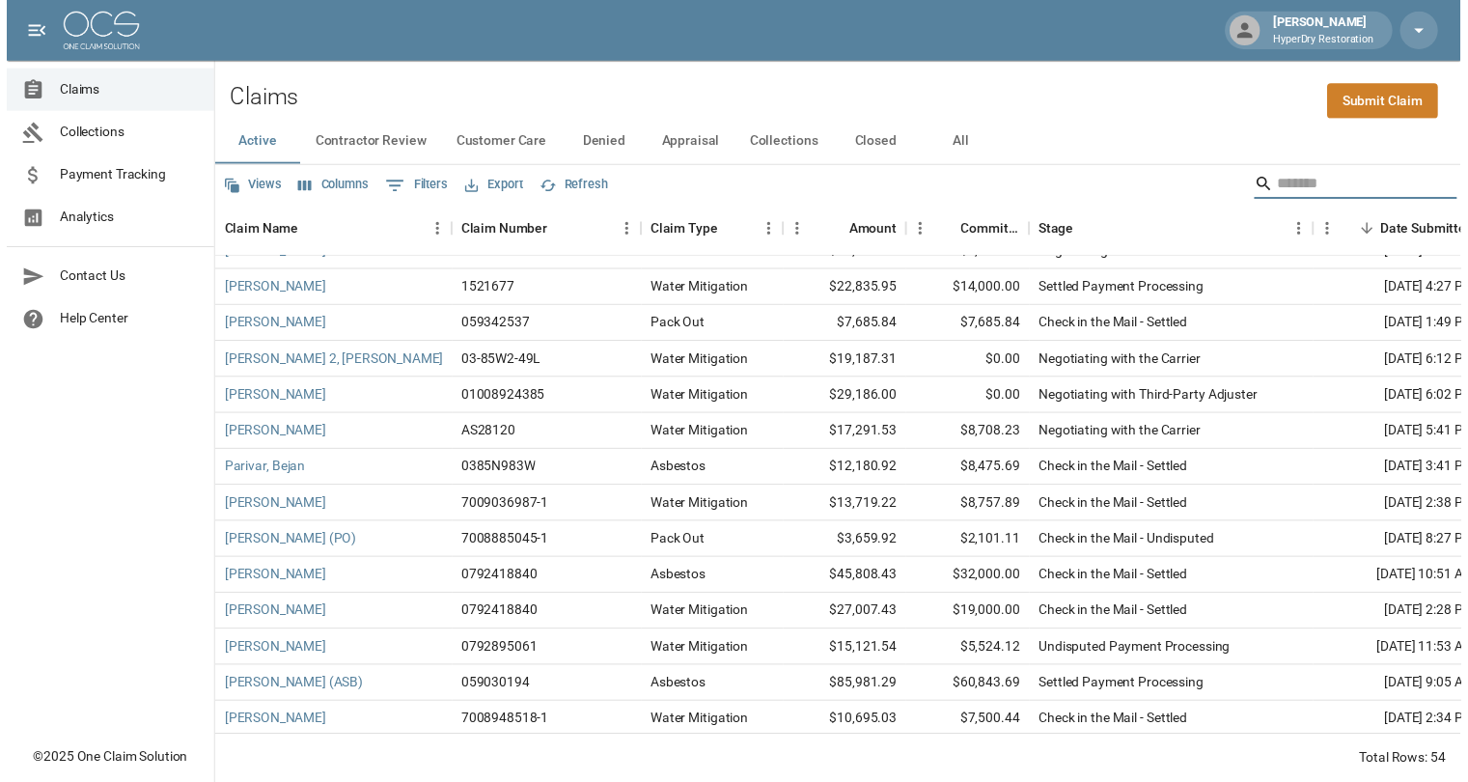
scroll to position [1305, 0]
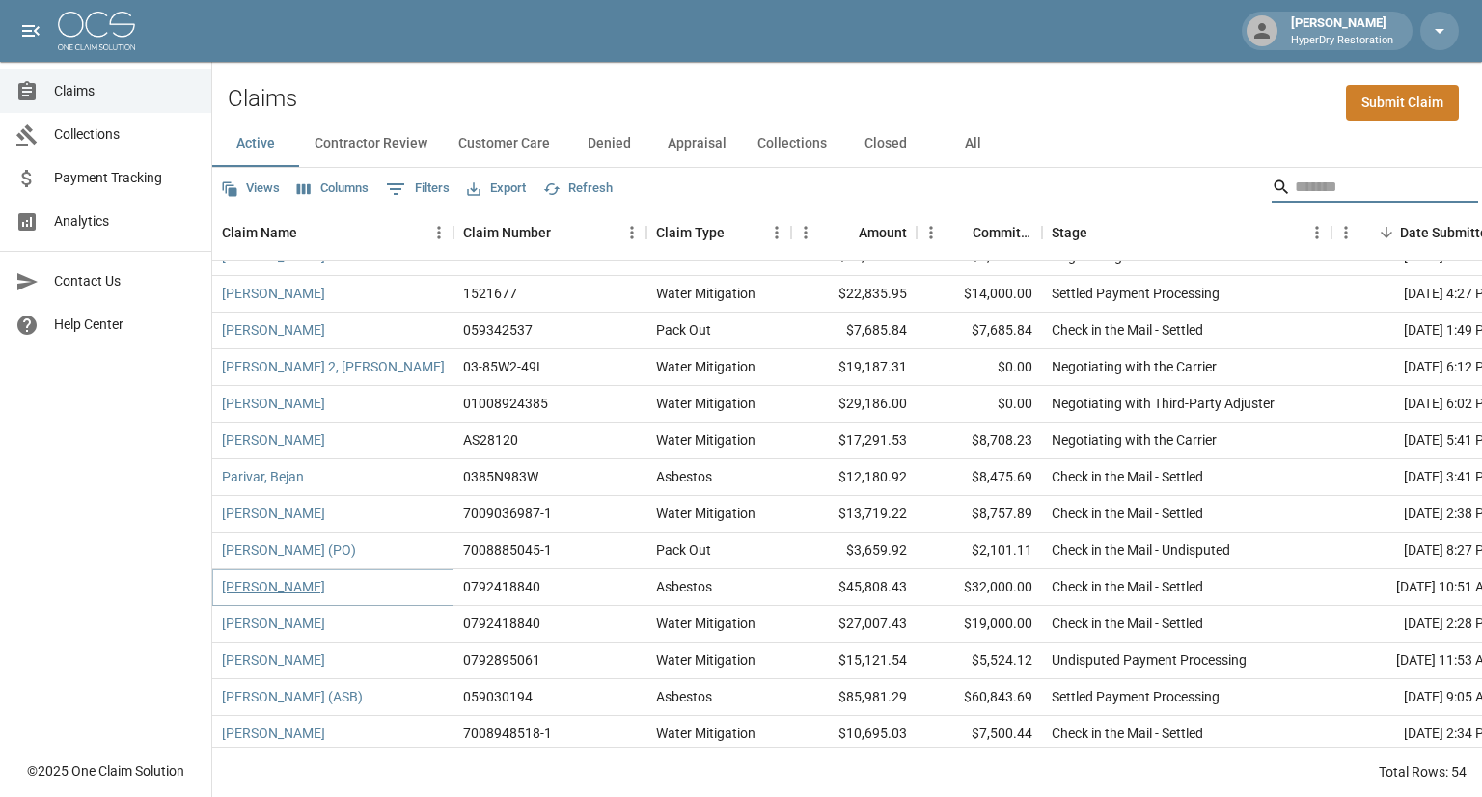
click at [264, 588] on link "[PERSON_NAME]" at bounding box center [273, 586] width 103 height 19
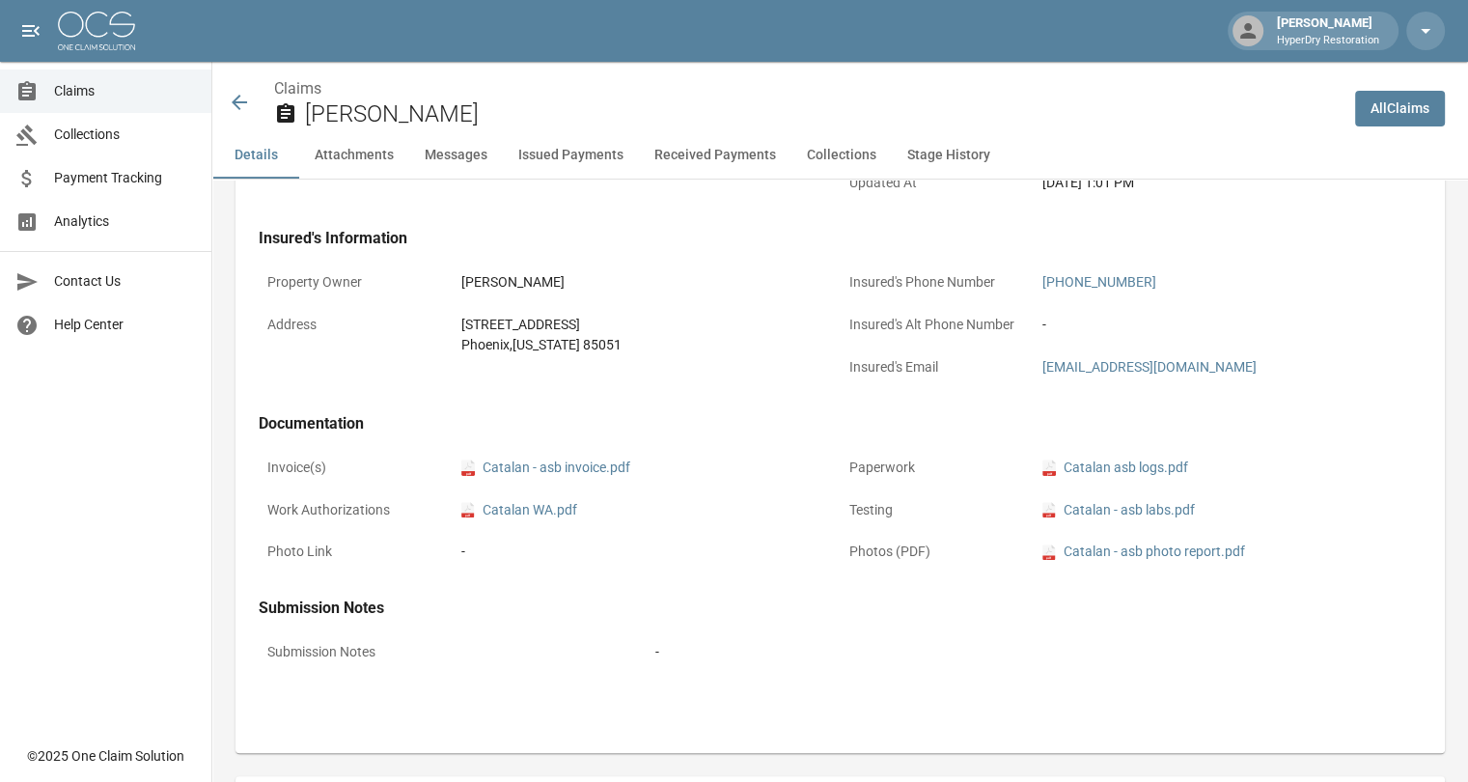
click at [703, 157] on button "Received Payments" at bounding box center [715, 155] width 152 height 46
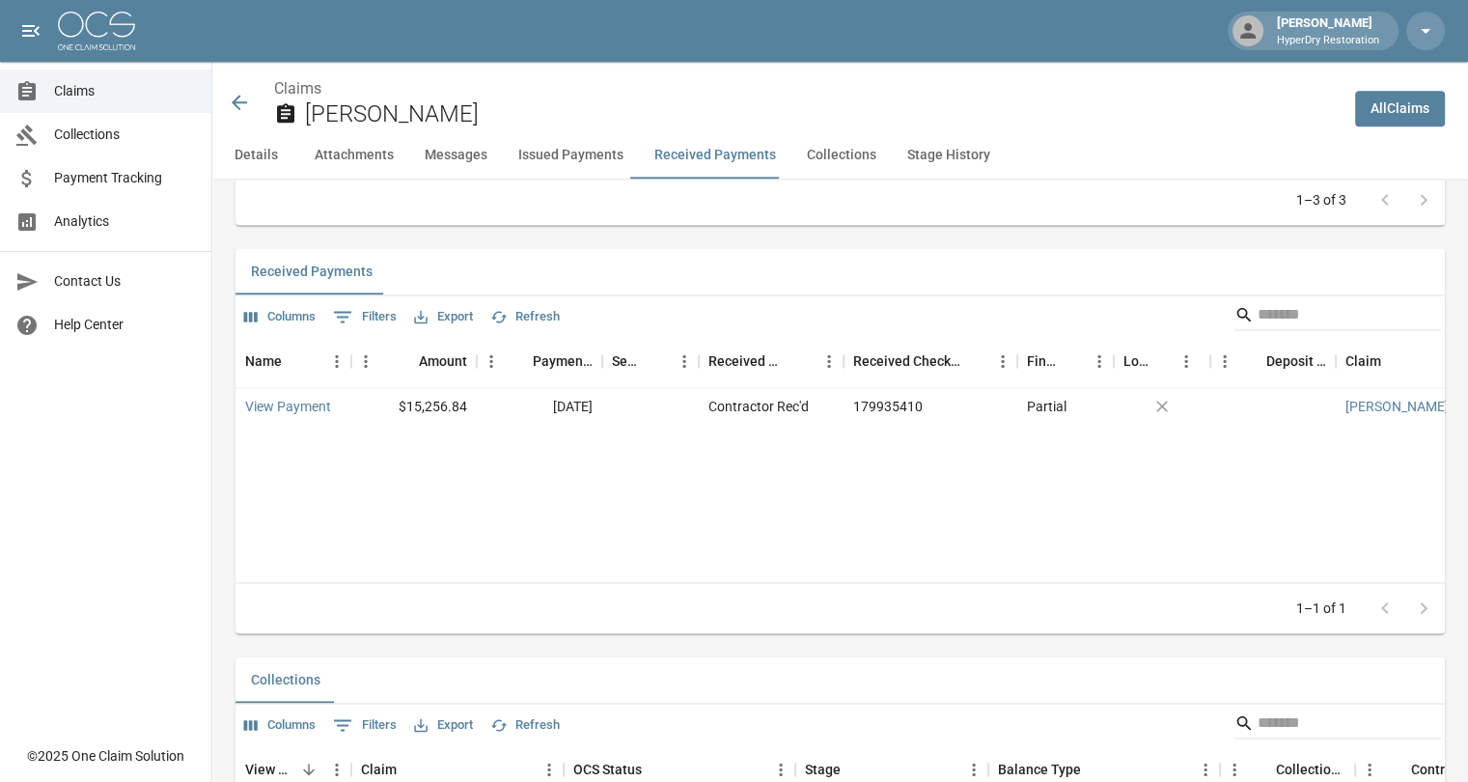
scroll to position [2592, 0]
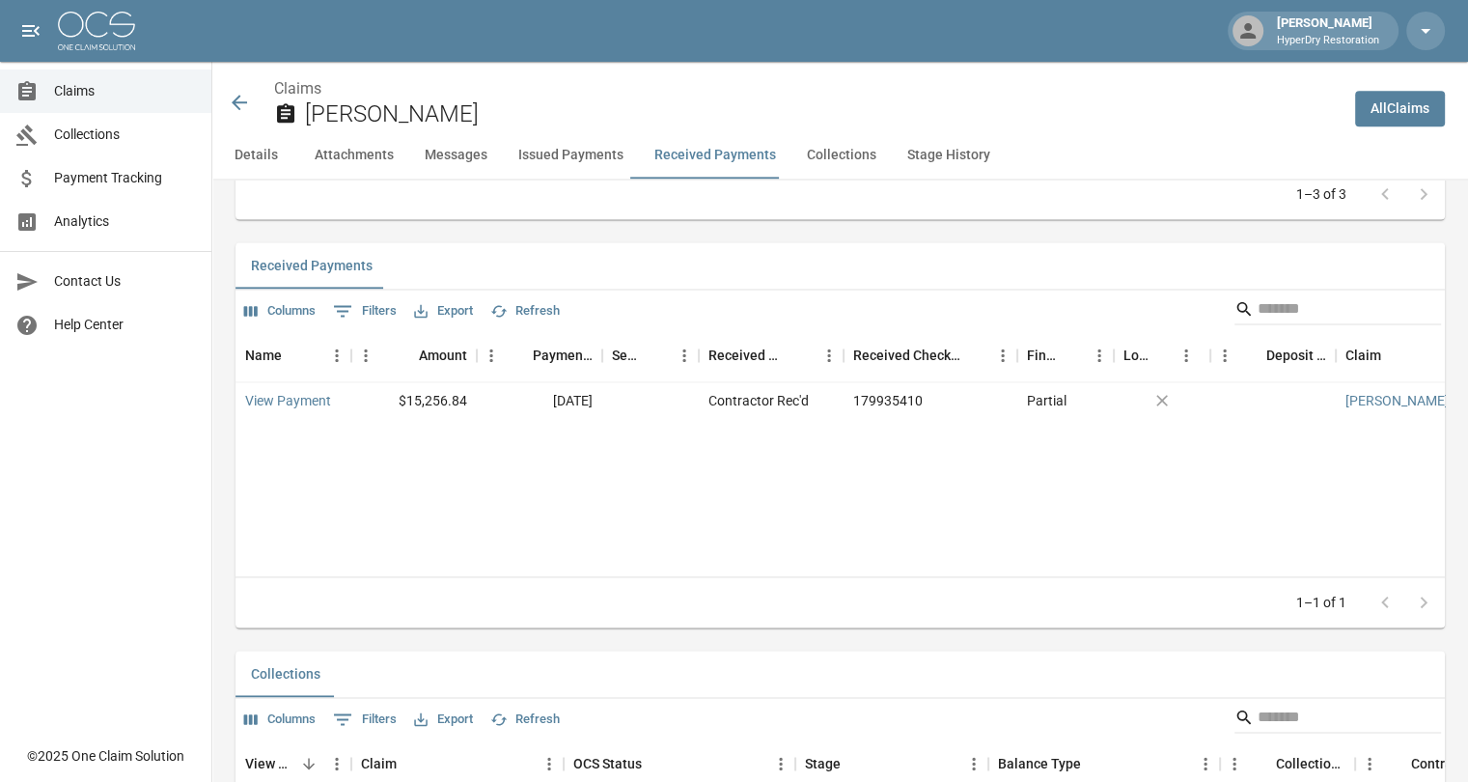
click at [127, 143] on span "Collections" at bounding box center [125, 135] width 142 height 20
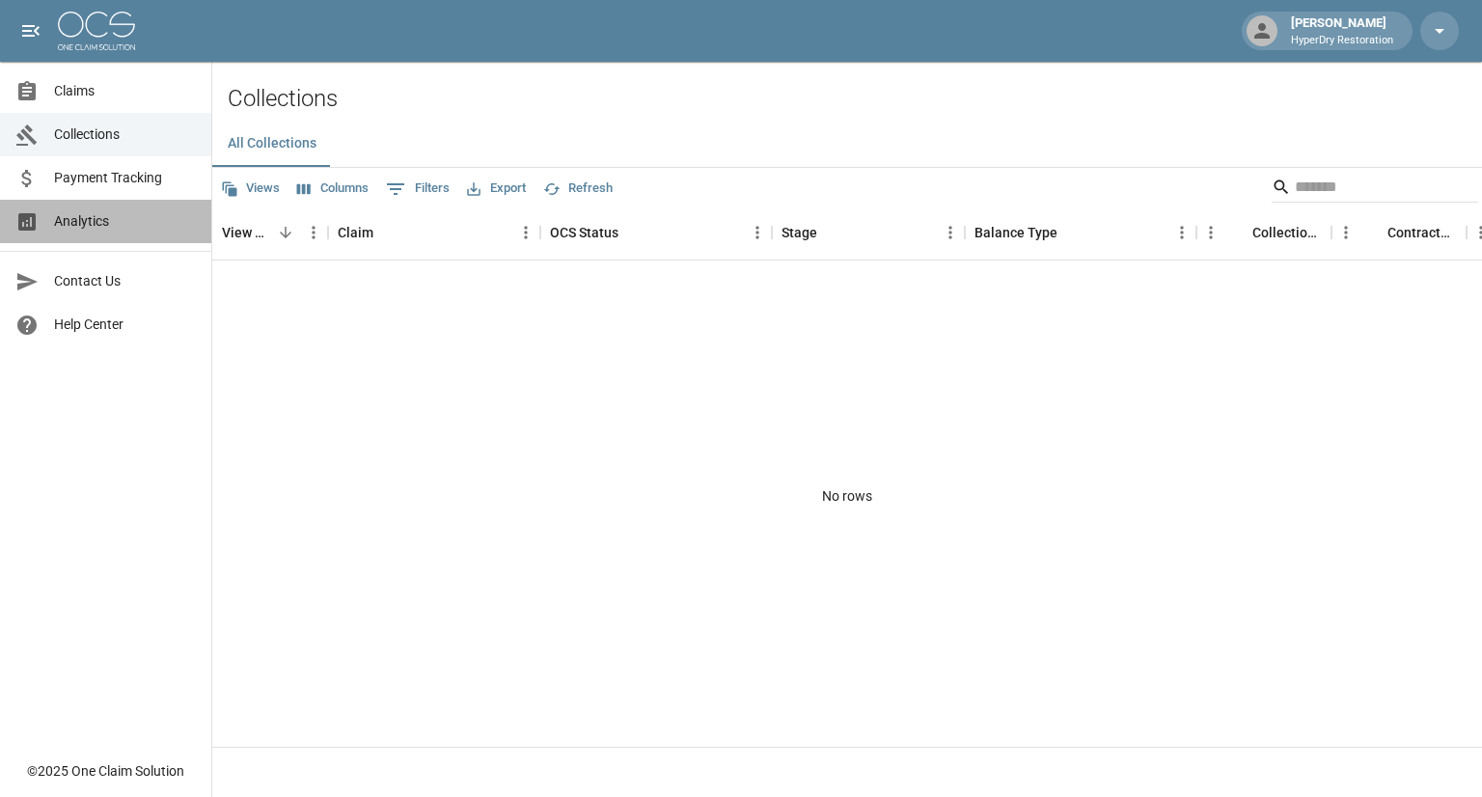
click at [126, 224] on span "Analytics" at bounding box center [125, 221] width 142 height 20
